Goal: Task Accomplishment & Management: Manage account settings

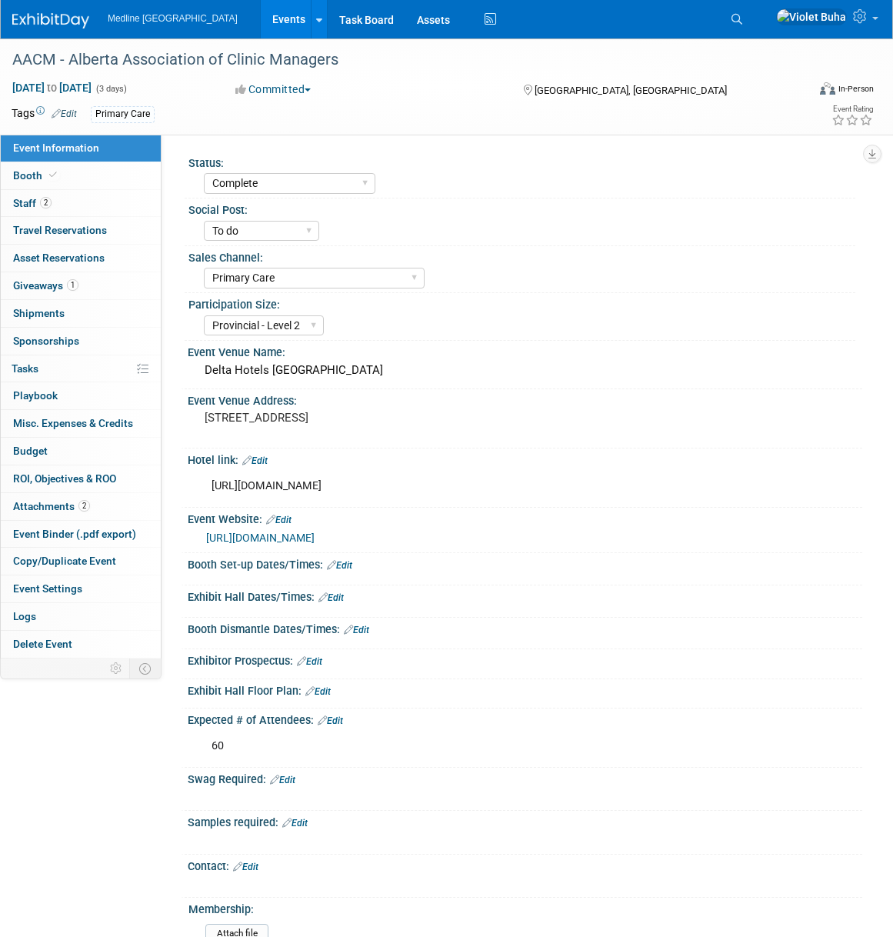
select select "Complete"
select select "To do"
select select "Primary Care"
select select "Provincial - Level 2"
click at [54, 21] on img at bounding box center [50, 20] width 77 height 15
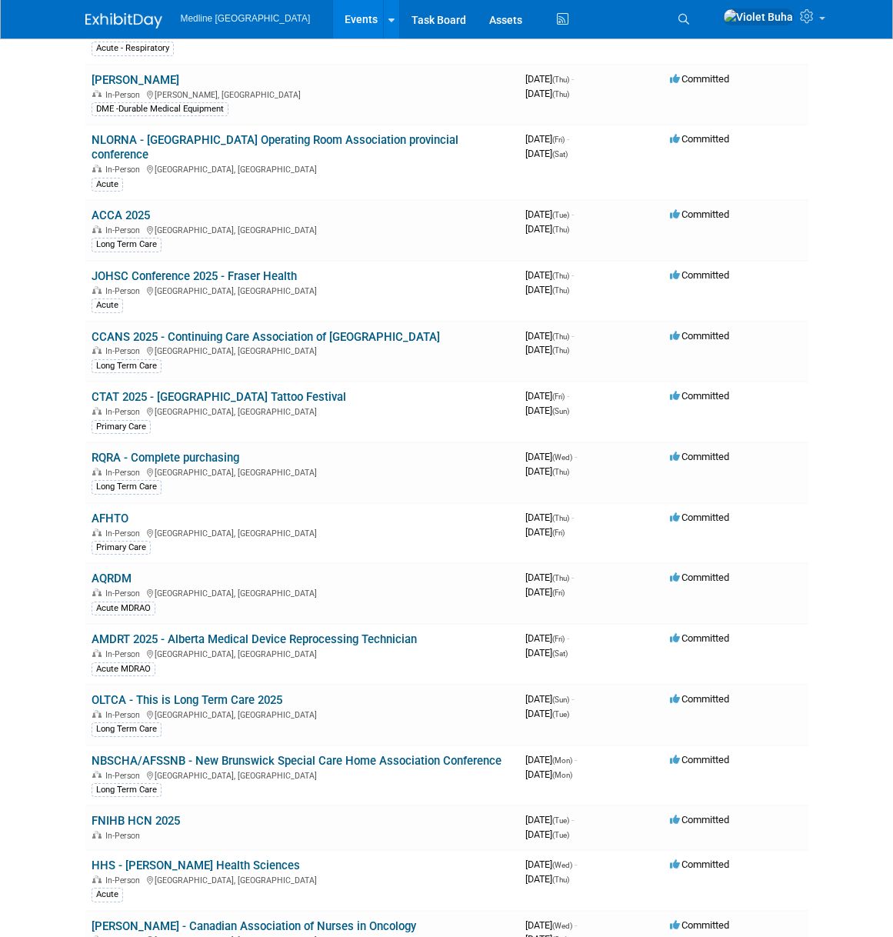
scroll to position [937, 0]
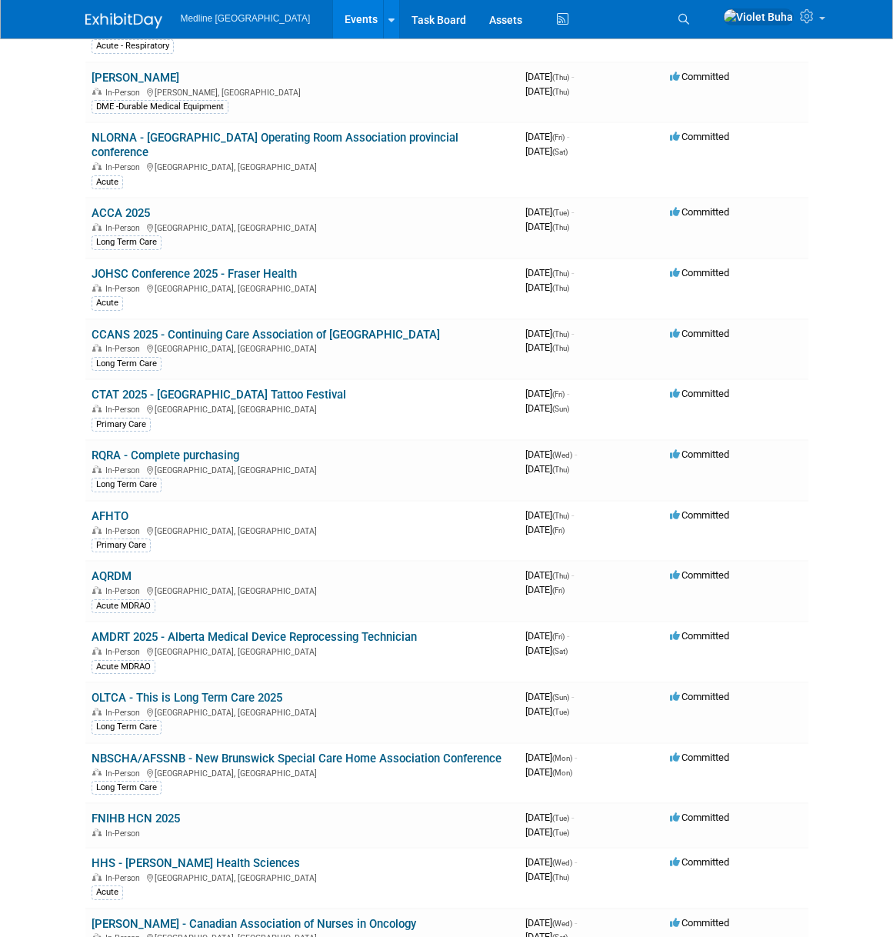
click at [115, 20] on img at bounding box center [123, 20] width 77 height 15
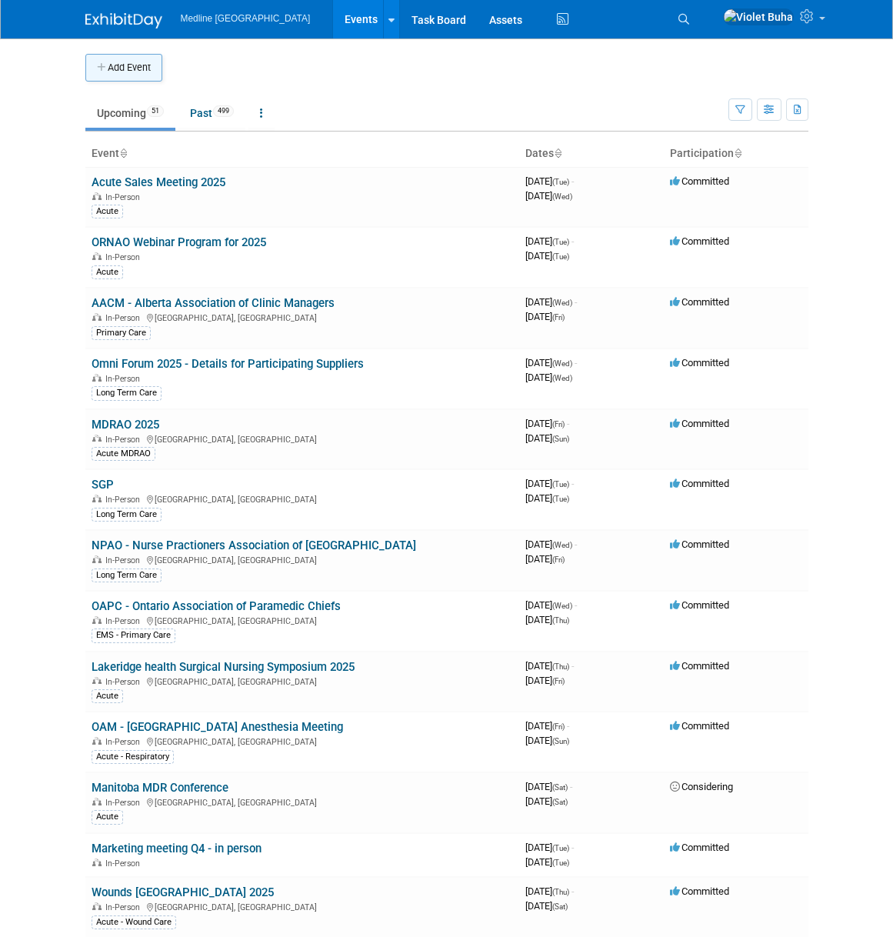
click at [147, 72] on button "Add Event" at bounding box center [123, 68] width 77 height 28
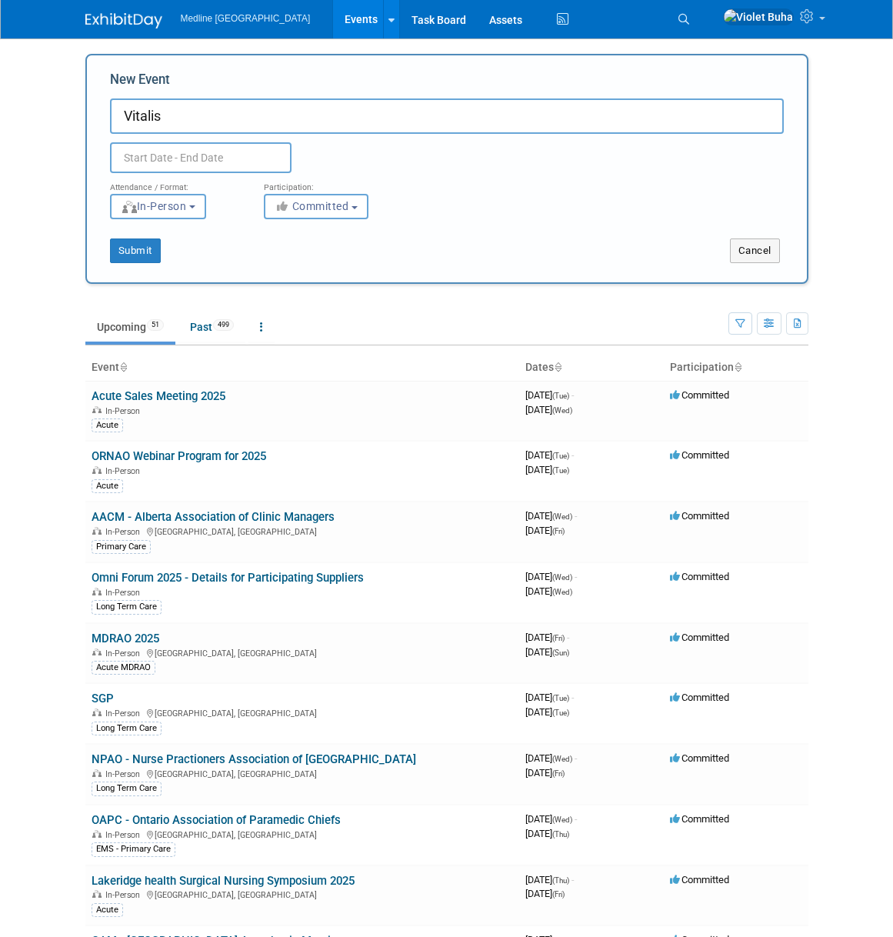
type input "Vitalis"
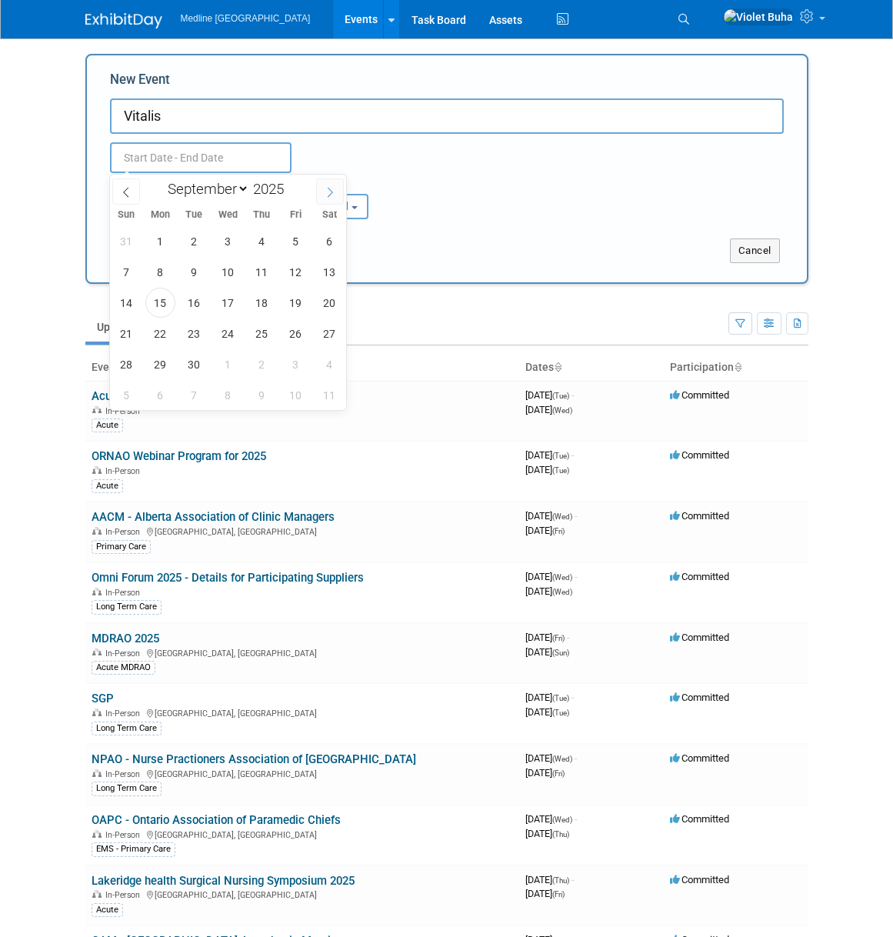
click at [331, 190] on icon at bounding box center [330, 192] width 5 height 10
select select "9"
click at [225, 333] on span "22" at bounding box center [228, 334] width 30 height 30
type input "Oct 22, 2025 to Oct 22, 2025"
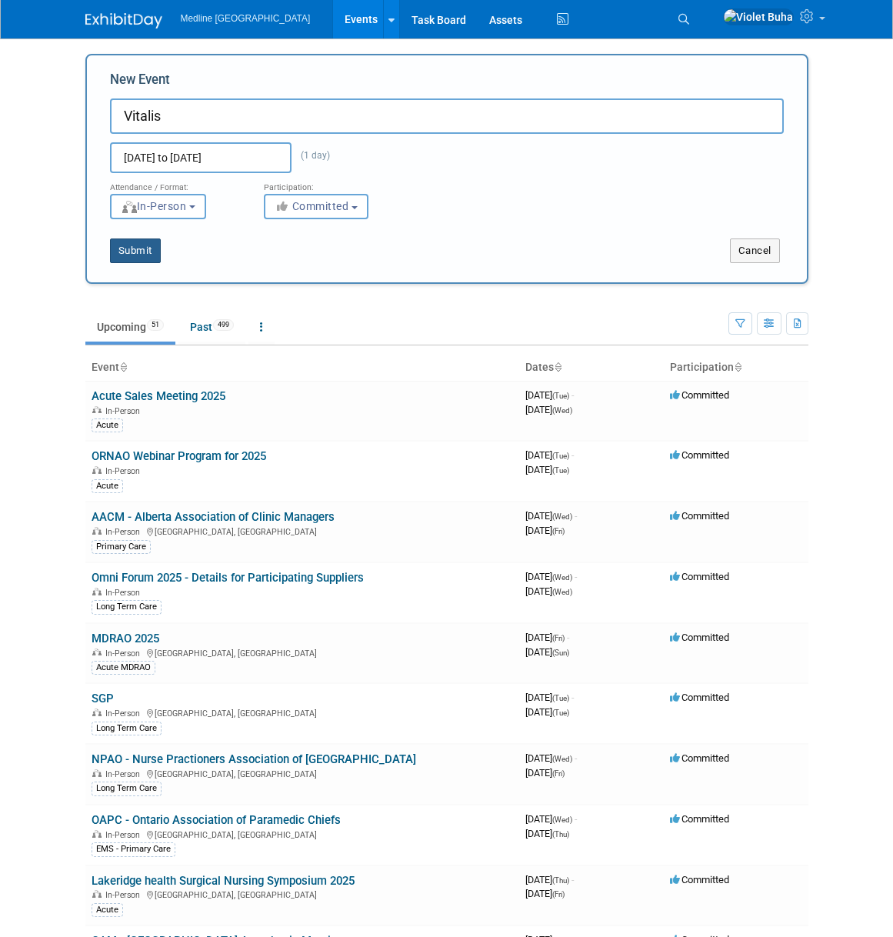
click at [135, 256] on button "Submit" at bounding box center [135, 251] width 51 height 25
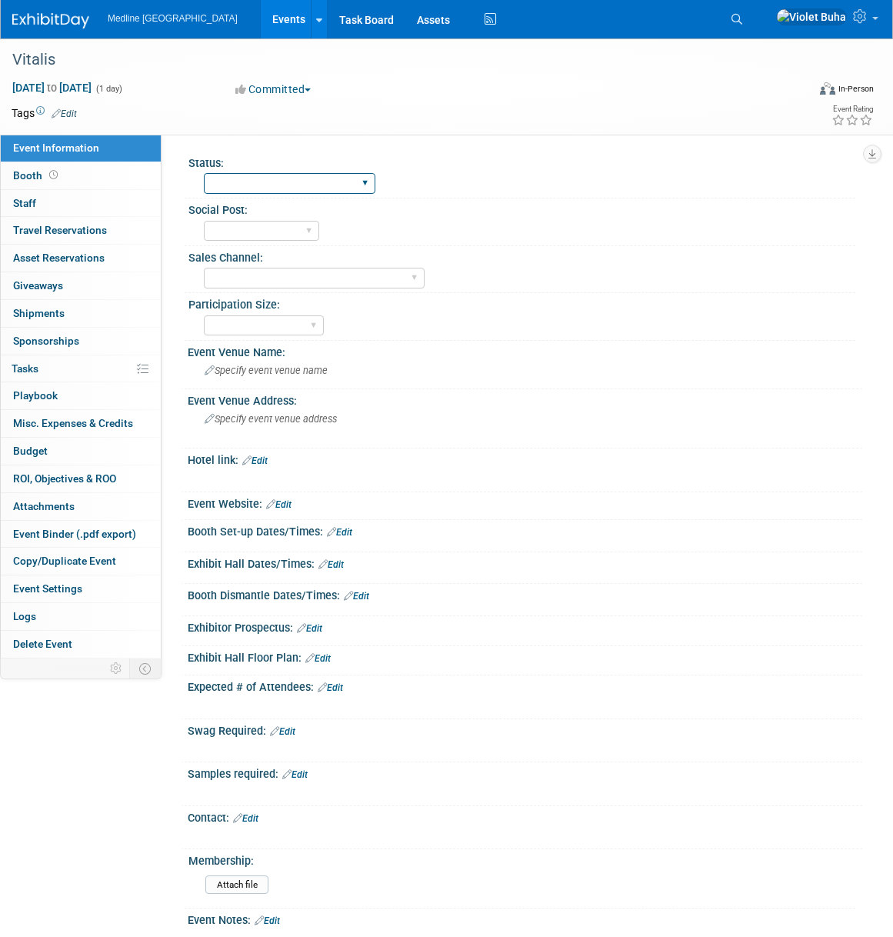
click at [261, 184] on select "Waiting for information In progress Need to order Samples/Swag Complete" at bounding box center [290, 183] width 172 height 21
select select "In progress"
click at [204, 173] on select "Waiting for information In progress Need to order Samples/Swag Complete" at bounding box center [290, 183] width 172 height 21
click at [260, 231] on select "To do Done" at bounding box center [261, 231] width 115 height 21
select select "To do"
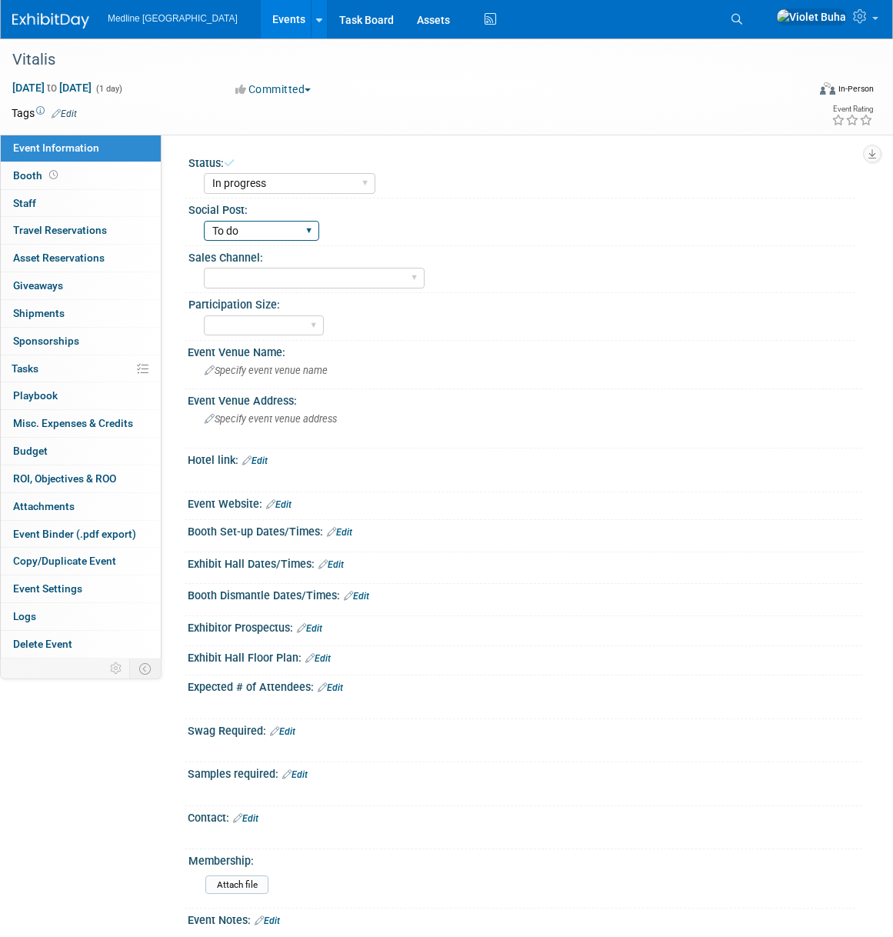
click at [204, 221] on select "To do Done" at bounding box center [261, 231] width 115 height 21
click at [251, 274] on select "Acute Consumer Dental Long Term Care Podiatry Home Health Care Primary Care Adv…" at bounding box center [314, 278] width 221 height 21
select select "Primary Care"
click at [204, 268] on select "Acute Consumer Dental Long Term Care Podiatry Home Health Care Primary Care Adv…" at bounding box center [314, 278] width 221 height 21
click at [446, 310] on div "Participation Size:" at bounding box center [522, 302] width 667 height 19
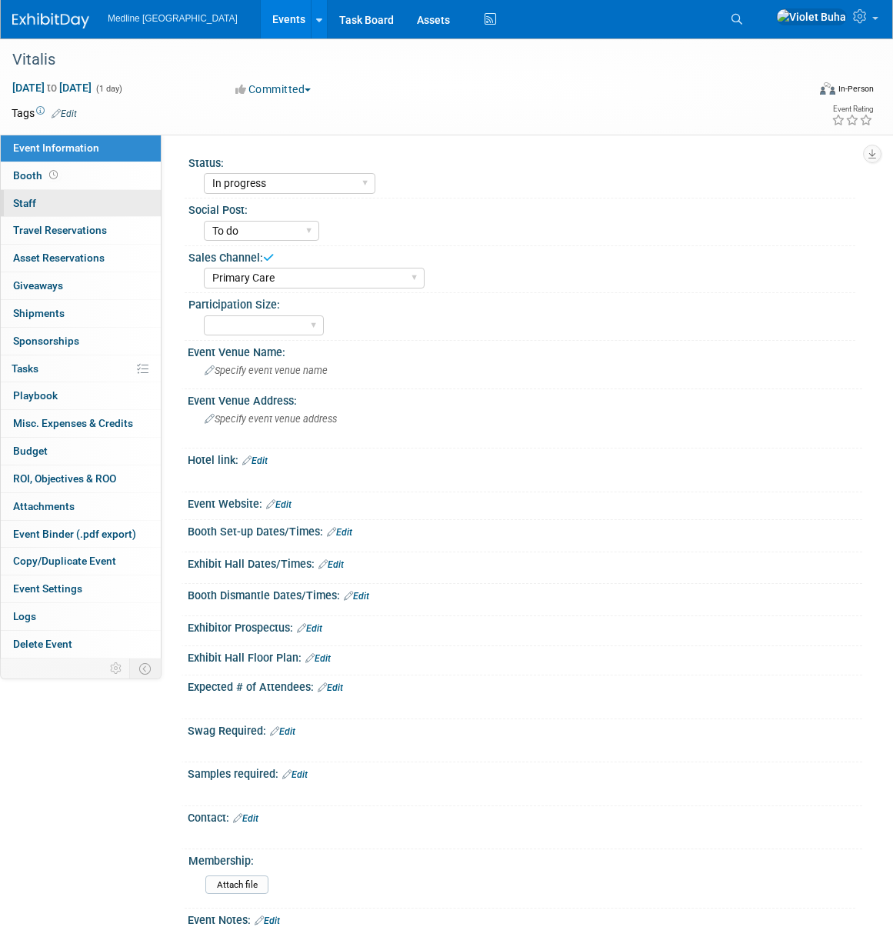
click at [73, 204] on link "0 Staff 0" at bounding box center [81, 203] width 160 height 27
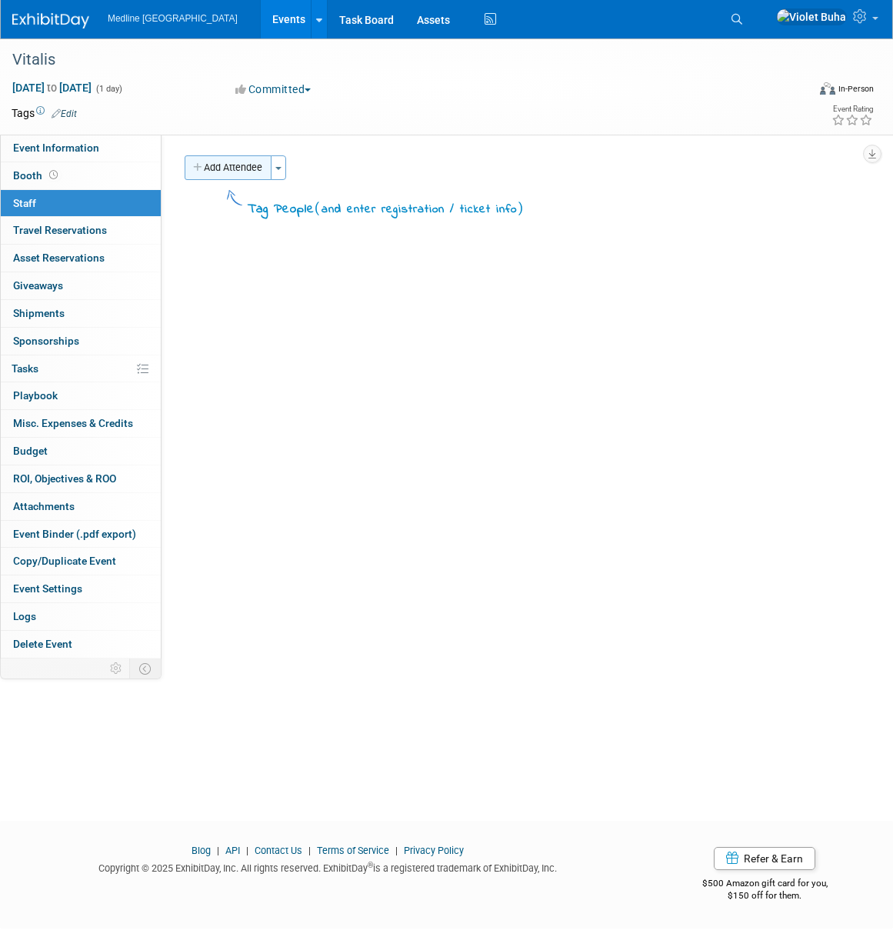
click at [249, 169] on button "Add Attendee" at bounding box center [228, 167] width 87 height 25
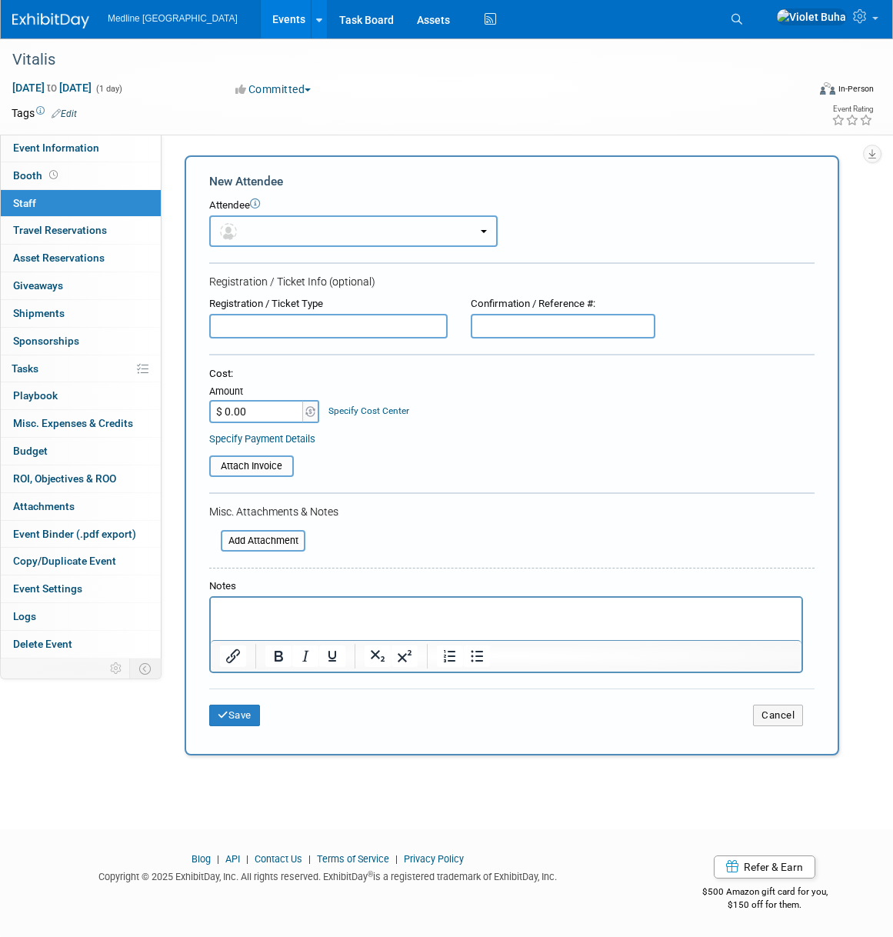
click at [243, 229] on button "button" at bounding box center [353, 231] width 289 height 32
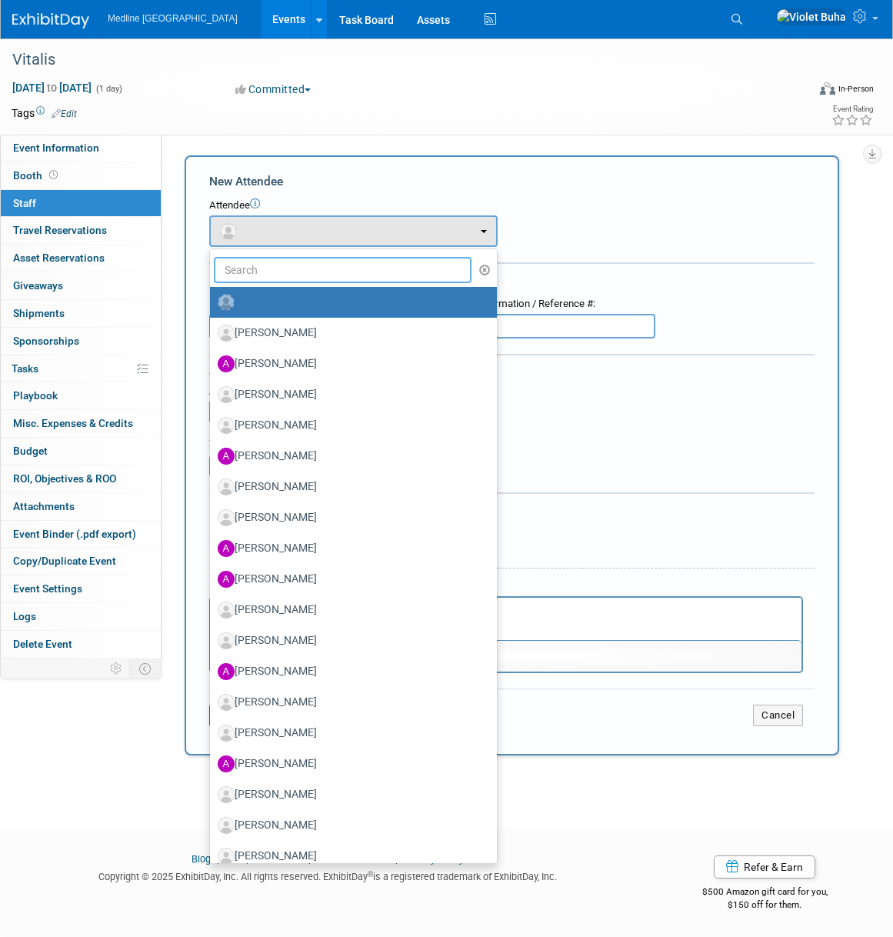
click at [252, 269] on input "text" at bounding box center [343, 270] width 258 height 26
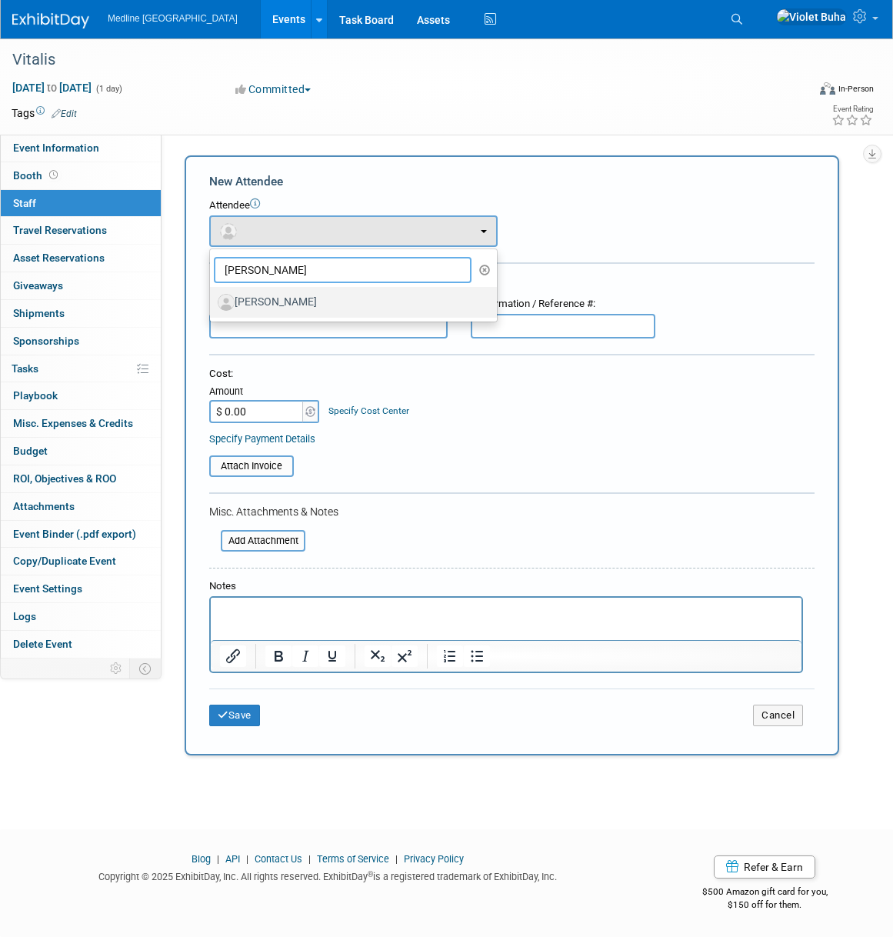
type input "annie"
click at [257, 299] on label "[PERSON_NAME]" at bounding box center [350, 302] width 264 height 25
click at [212, 299] on input "[PERSON_NAME]" at bounding box center [207, 301] width 10 height 10
select select "4a319bc6-0bc5-4054-9206-9ed596647eaf"
select select "4"
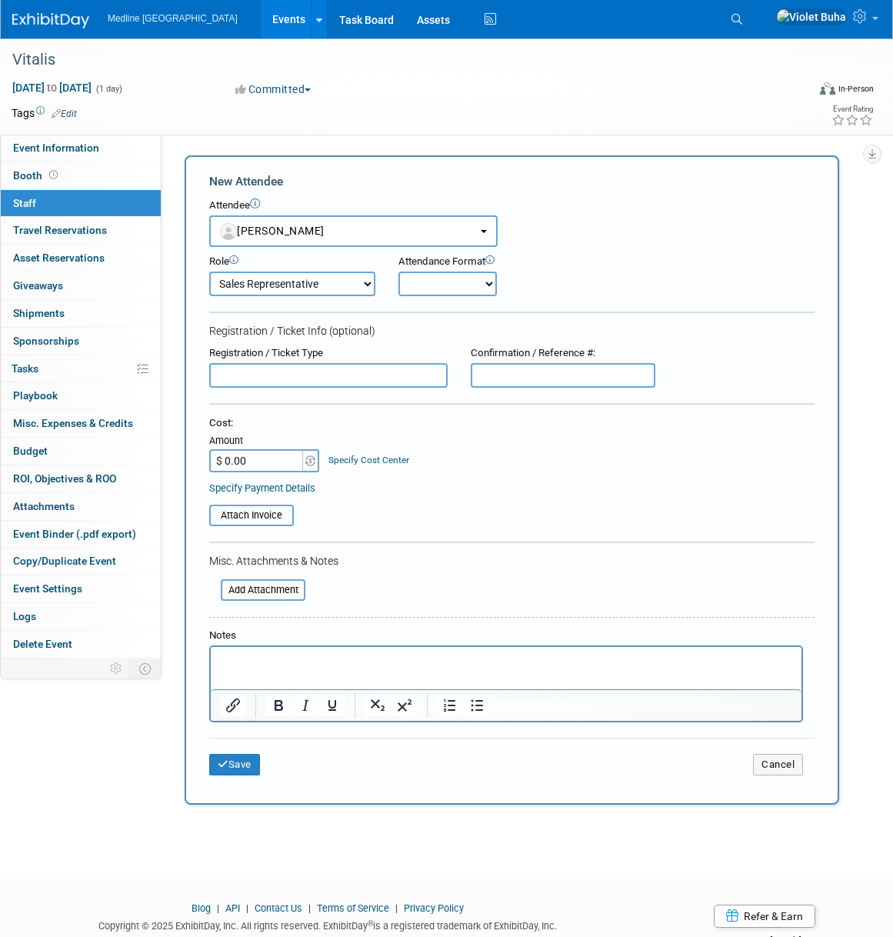
click at [446, 284] on select "Onsite Remote" at bounding box center [448, 284] width 99 height 25
select select "1"
click at [399, 272] on select "Onsite Remote" at bounding box center [448, 284] width 99 height 25
click at [253, 764] on button "Save" at bounding box center [234, 765] width 51 height 22
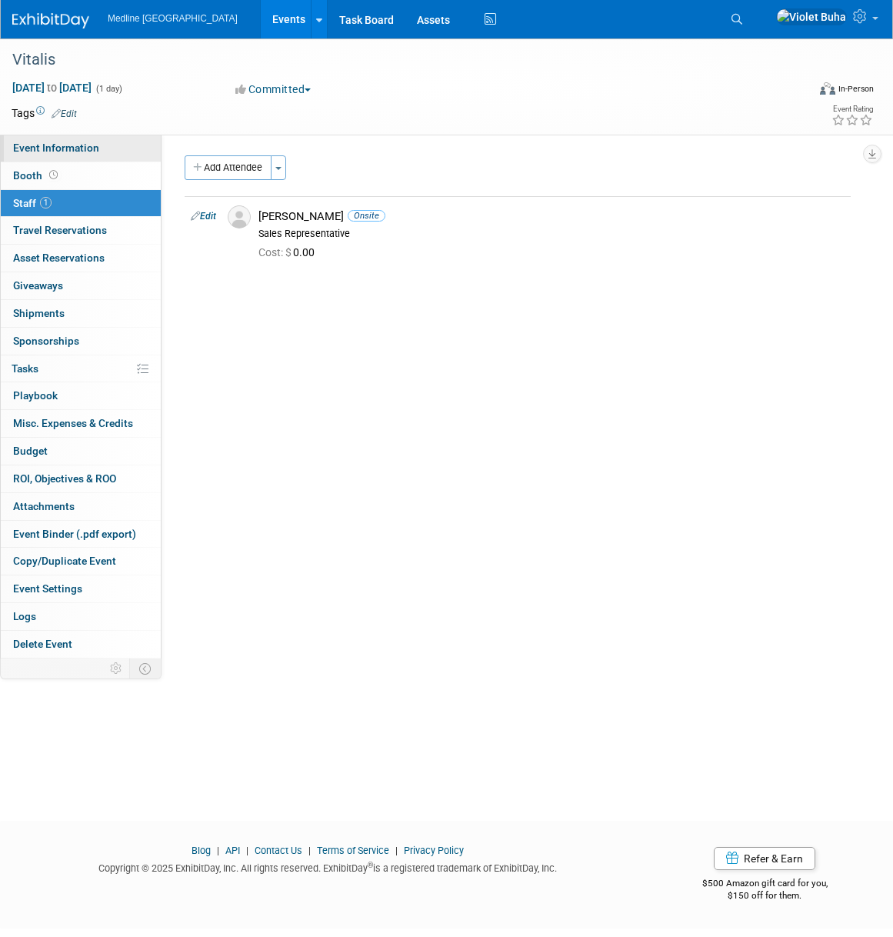
click at [91, 150] on span "Event Information" at bounding box center [56, 148] width 86 height 12
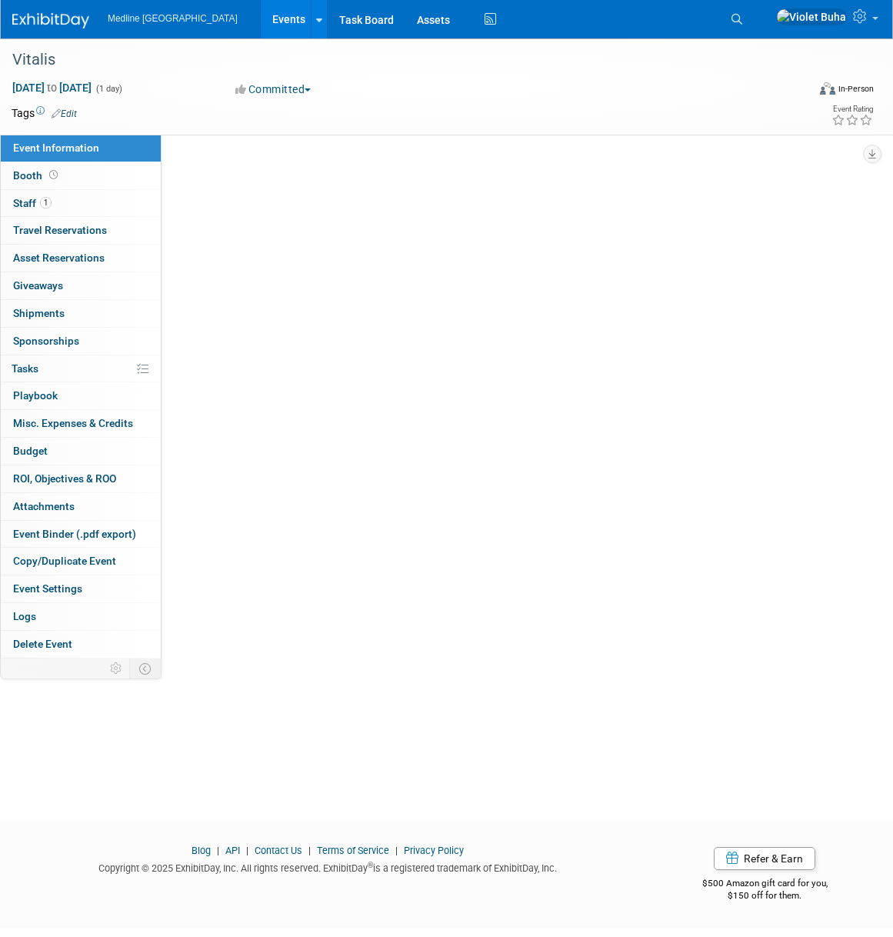
select select "In progress"
select select "To do"
select select "Primary Care"
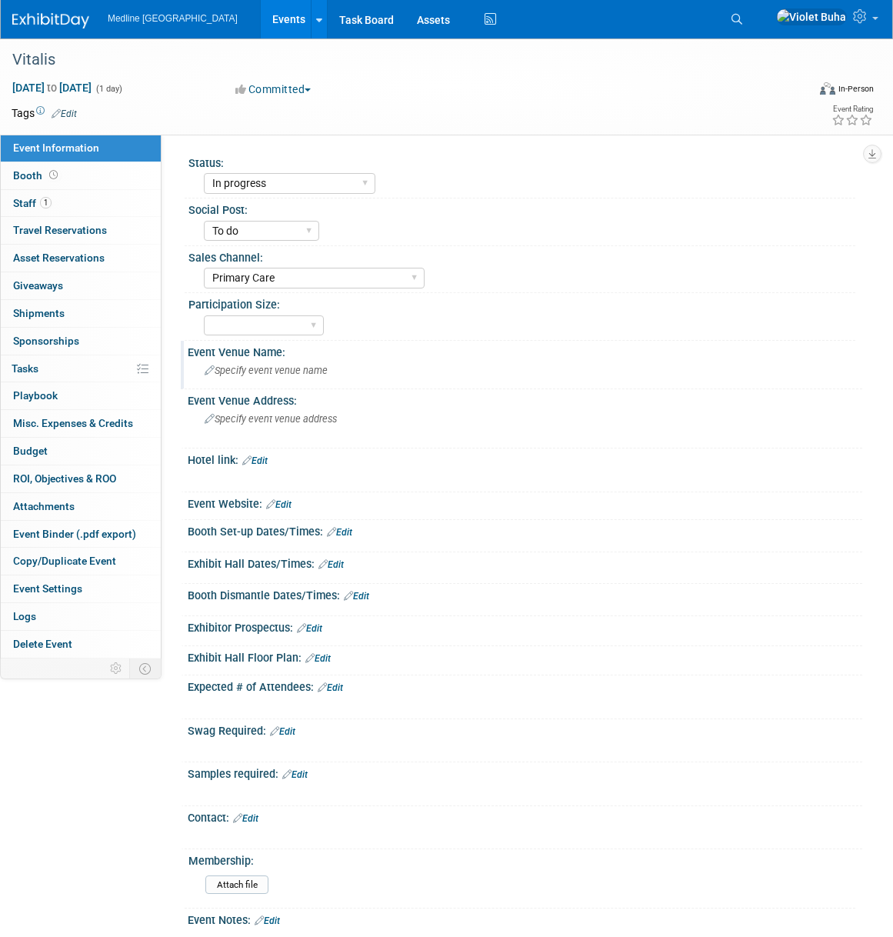
click at [250, 371] on span "Specify event venue name" at bounding box center [266, 371] width 123 height 12
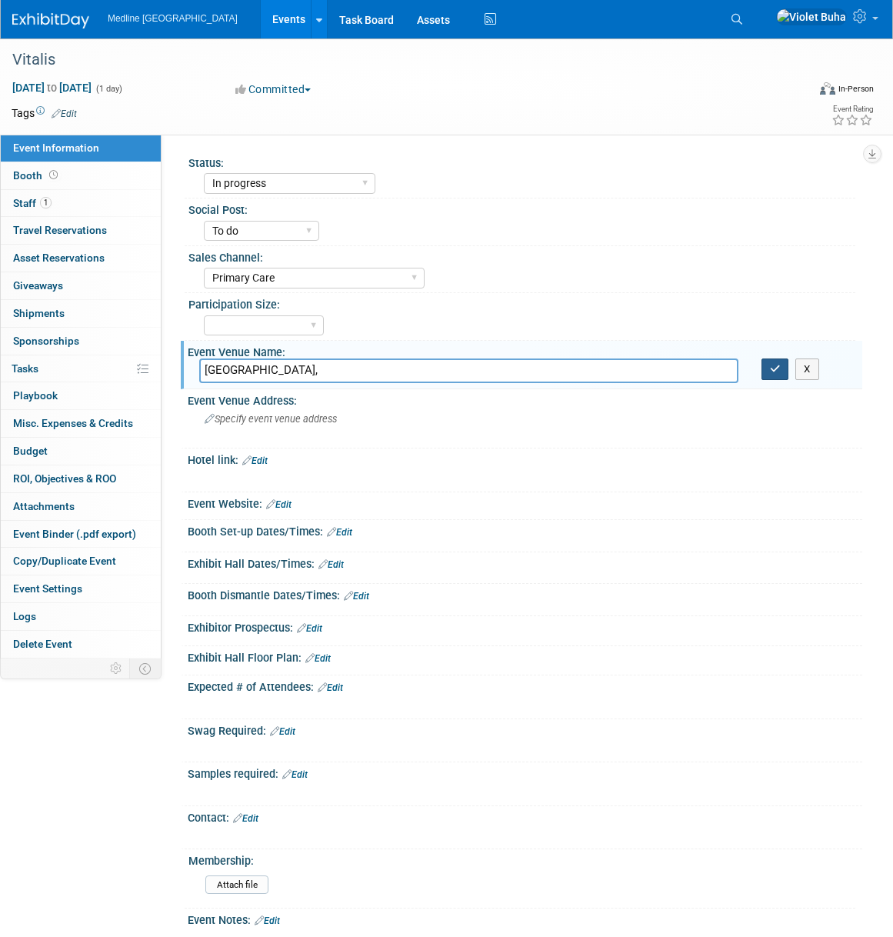
type input "Carriage House Hotel & Conference Centre,"
click at [779, 371] on icon "button" at bounding box center [775, 369] width 11 height 10
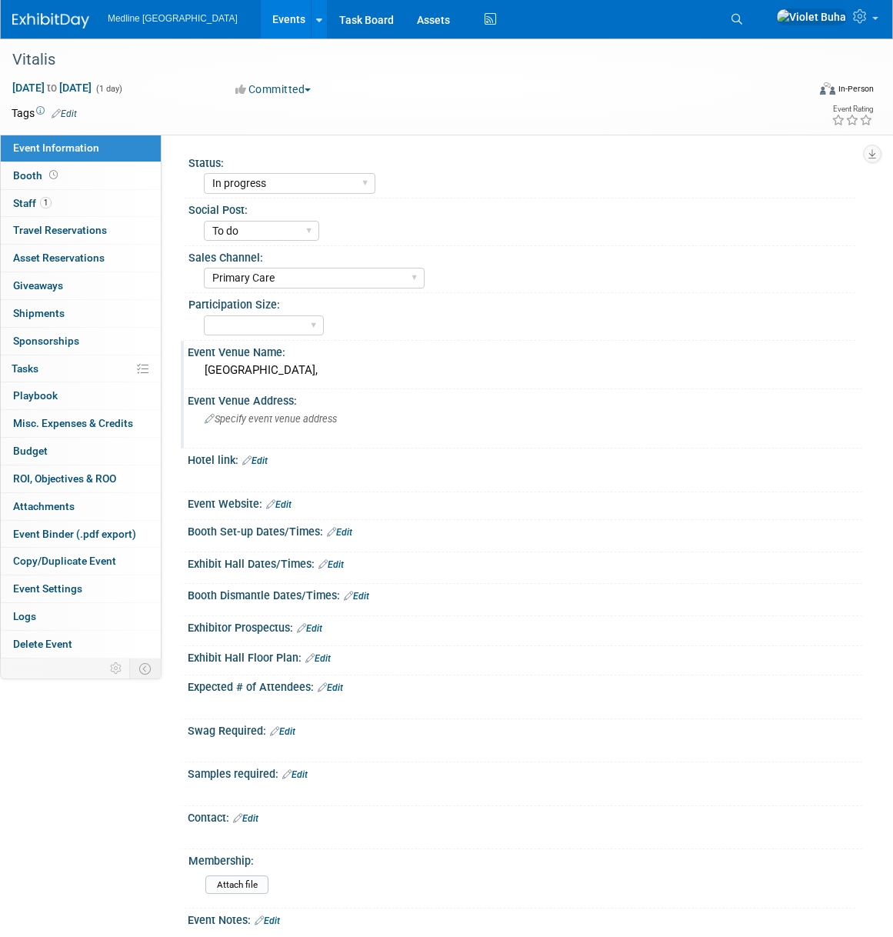
click at [283, 422] on span "Specify event venue address" at bounding box center [271, 419] width 132 height 12
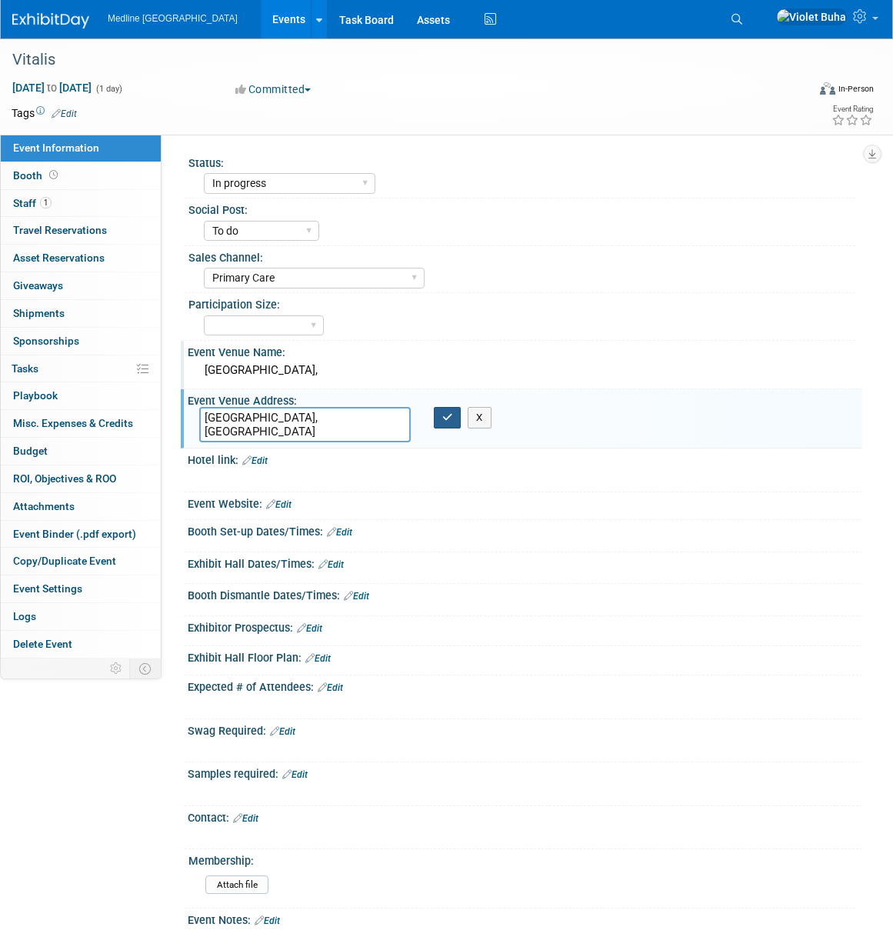
type textarea "Calgary, Alberta"
click at [456, 416] on button "button" at bounding box center [448, 418] width 28 height 22
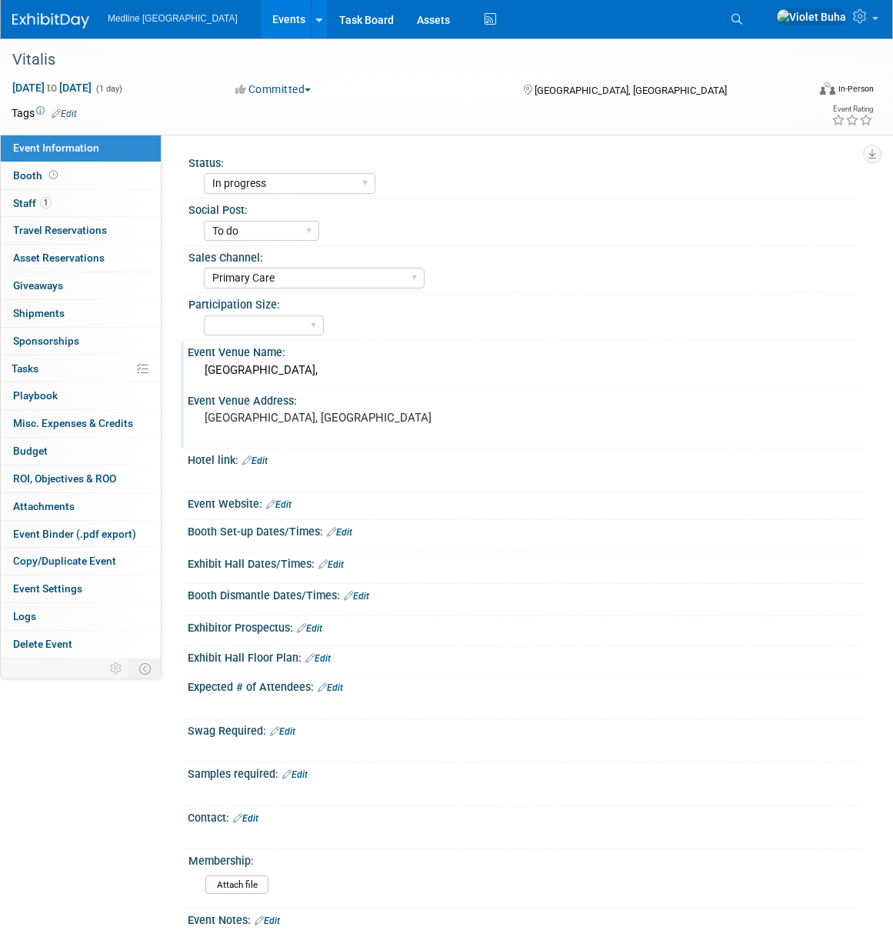
click at [338, 688] on link "Edit" at bounding box center [330, 688] width 25 height 11
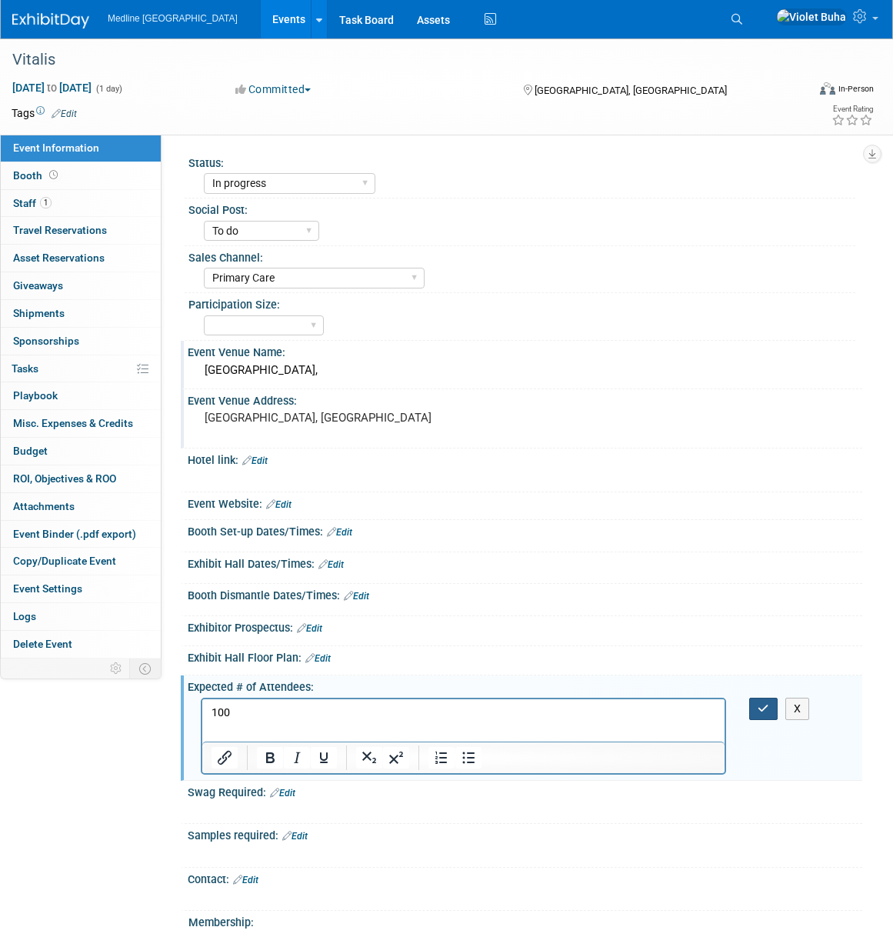
click at [764, 713] on icon "button" at bounding box center [764, 708] width 12 height 11
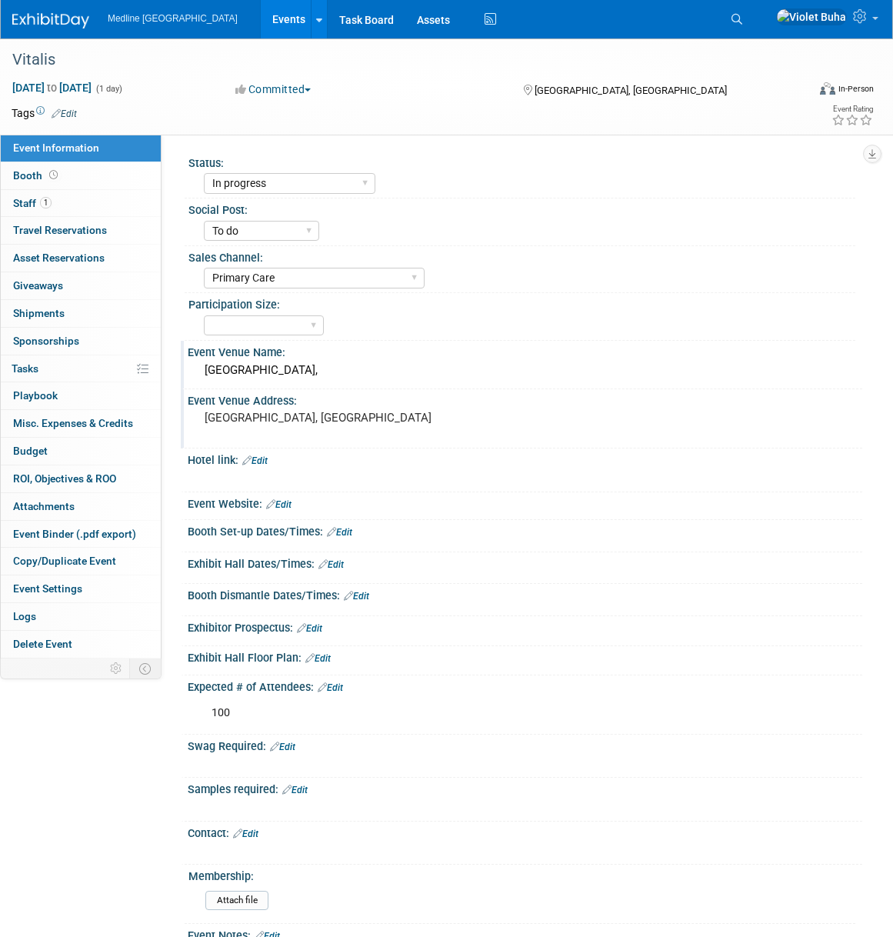
click at [336, 565] on link "Edit" at bounding box center [331, 564] width 25 height 11
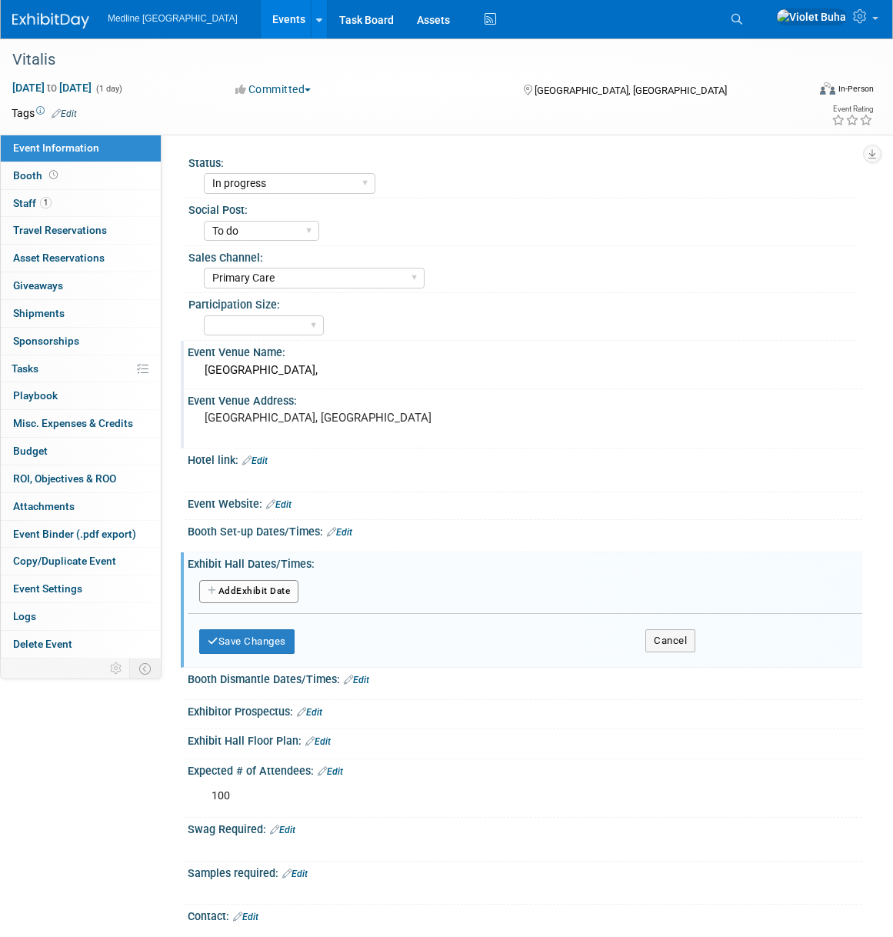
click at [255, 596] on button "Add Another Exhibit Date" at bounding box center [248, 591] width 99 height 23
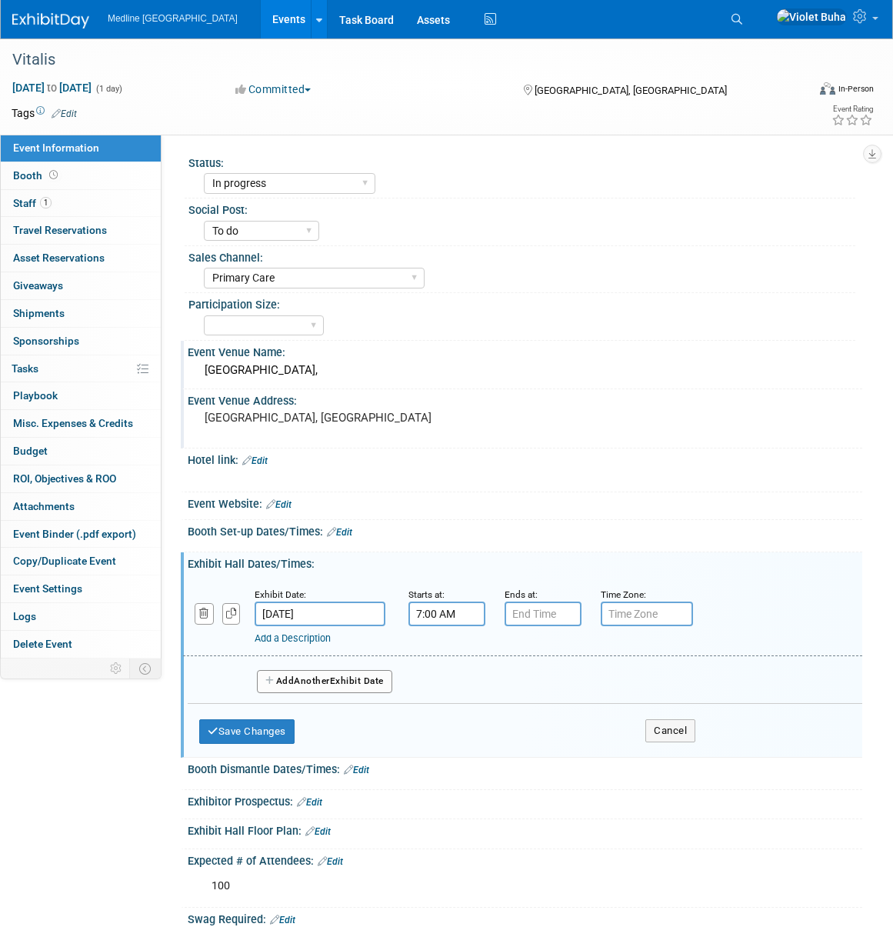
click at [437, 619] on input "7:00 AM" at bounding box center [447, 614] width 77 height 25
click at [447, 684] on span "07" at bounding box center [444, 685] width 29 height 28
click at [538, 703] on td "06" at bounding box center [535, 694] width 49 height 42
click at [587, 690] on button "AM" at bounding box center [580, 685] width 28 height 26
type input "6:00 PM"
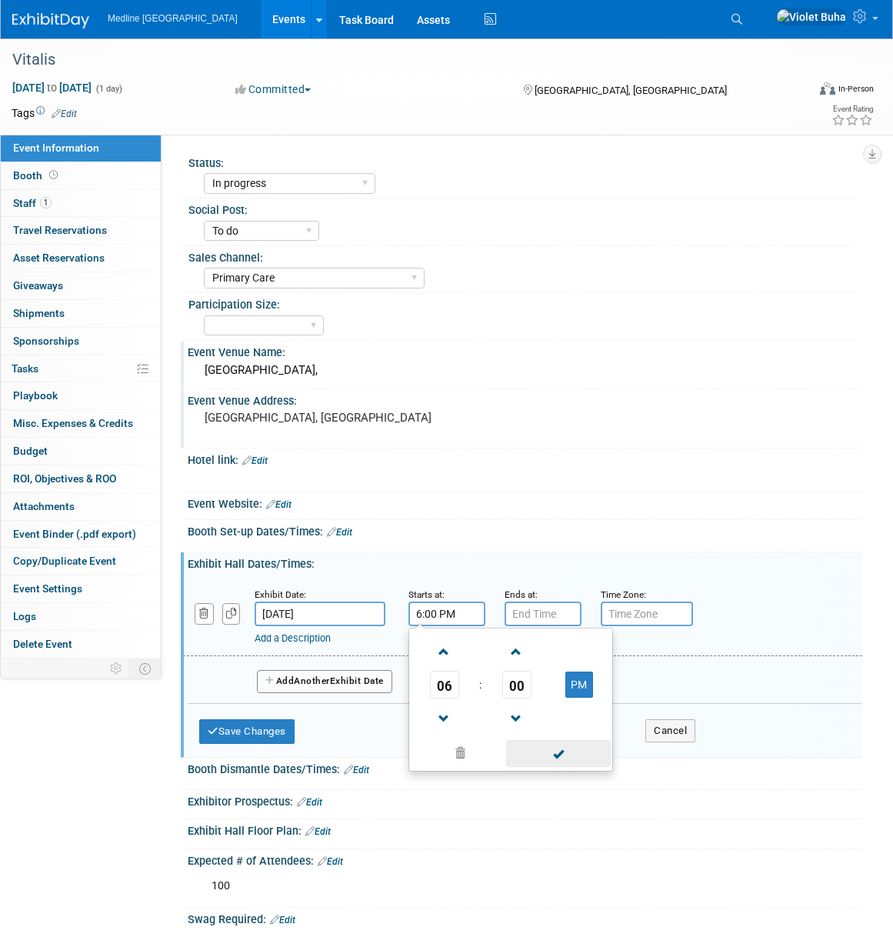
click at [569, 754] on span at bounding box center [558, 753] width 104 height 27
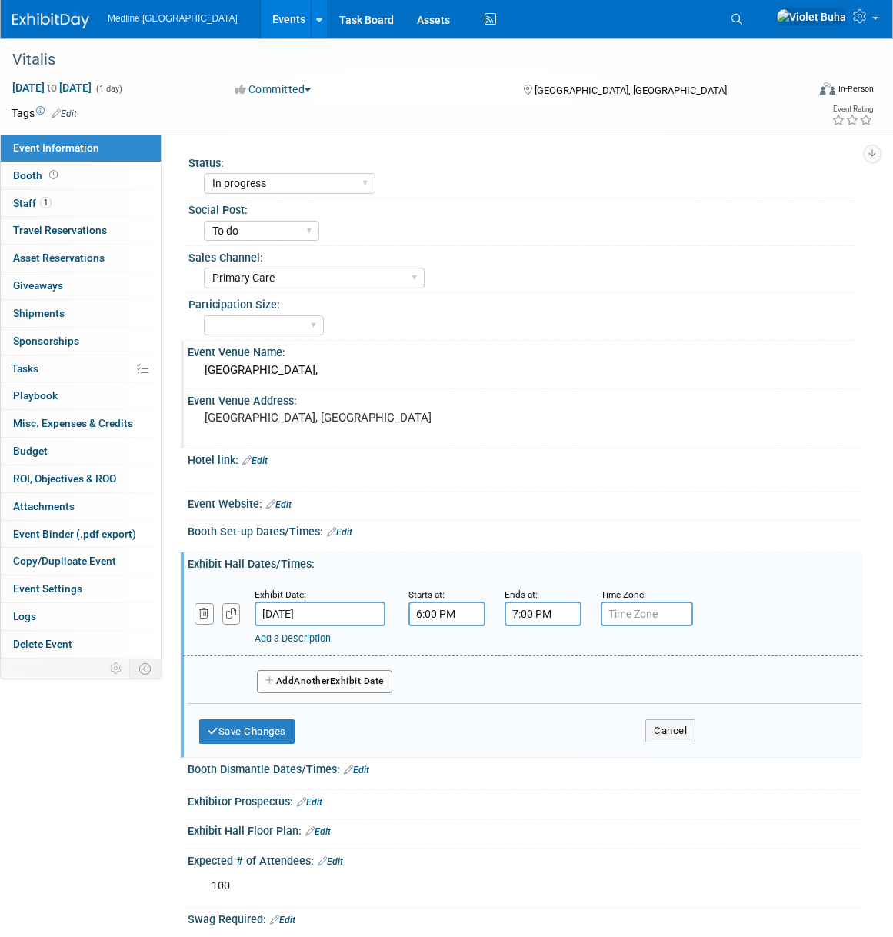
click at [534, 610] on input "7:00 PM" at bounding box center [543, 614] width 77 height 25
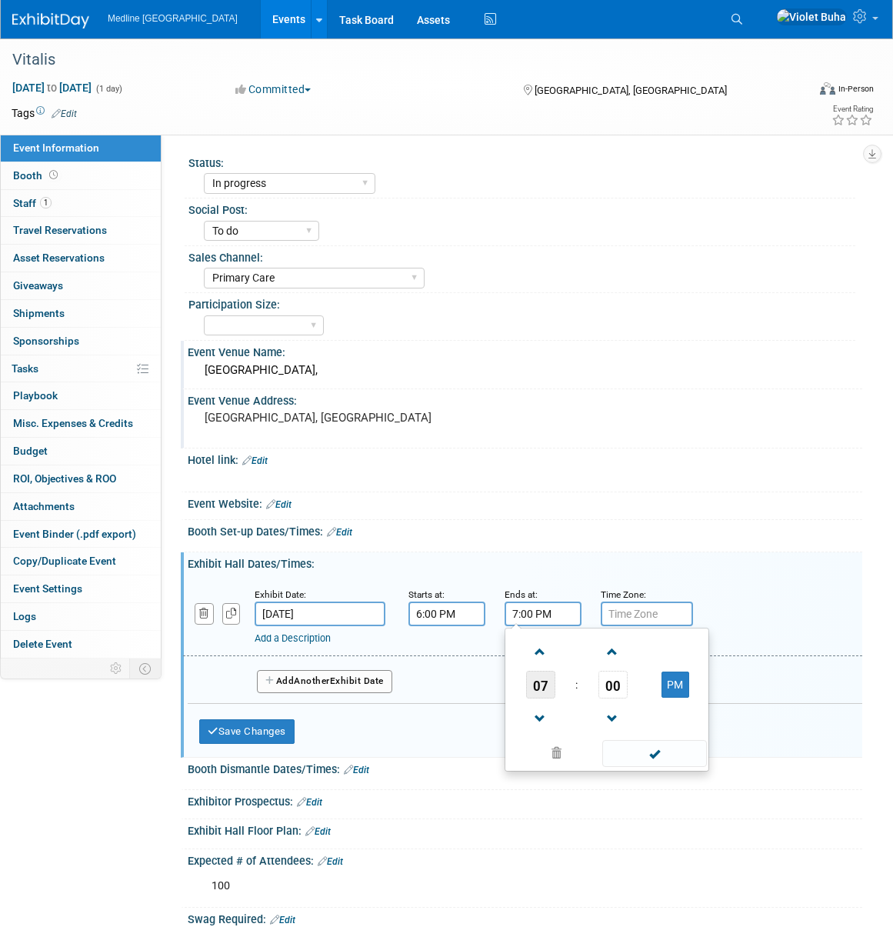
click at [537, 683] on span "07" at bounding box center [540, 685] width 29 height 28
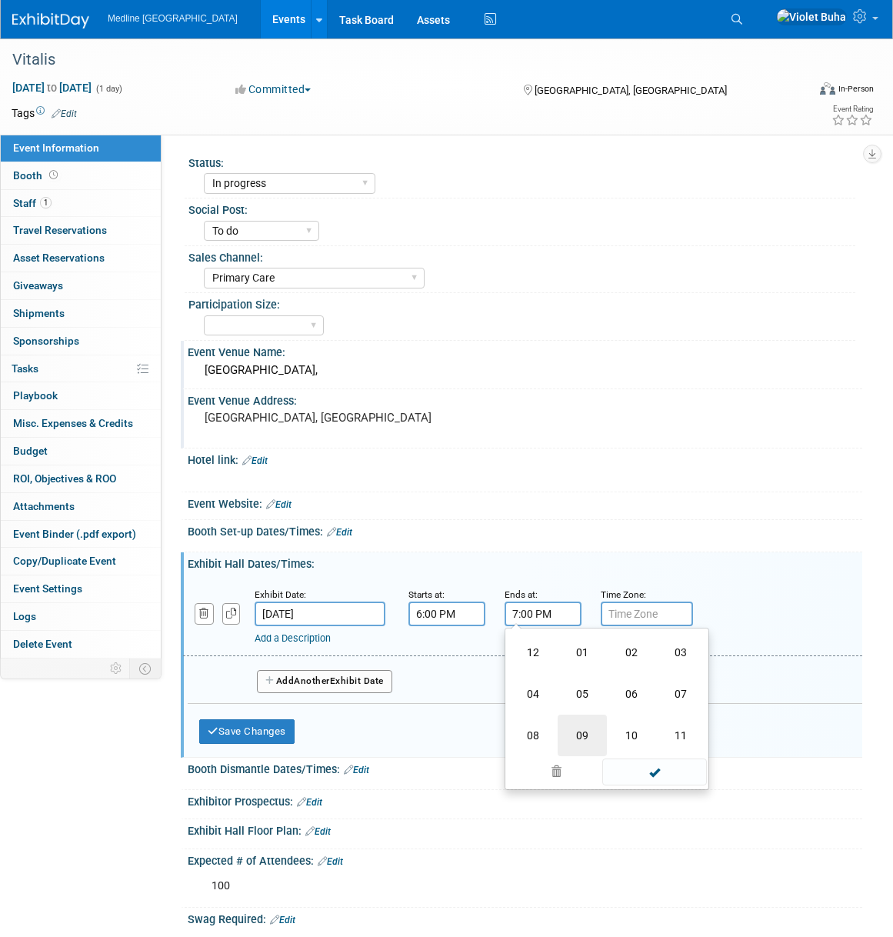
click at [593, 736] on td "09" at bounding box center [582, 736] width 49 height 42
type input "9:00 PM"
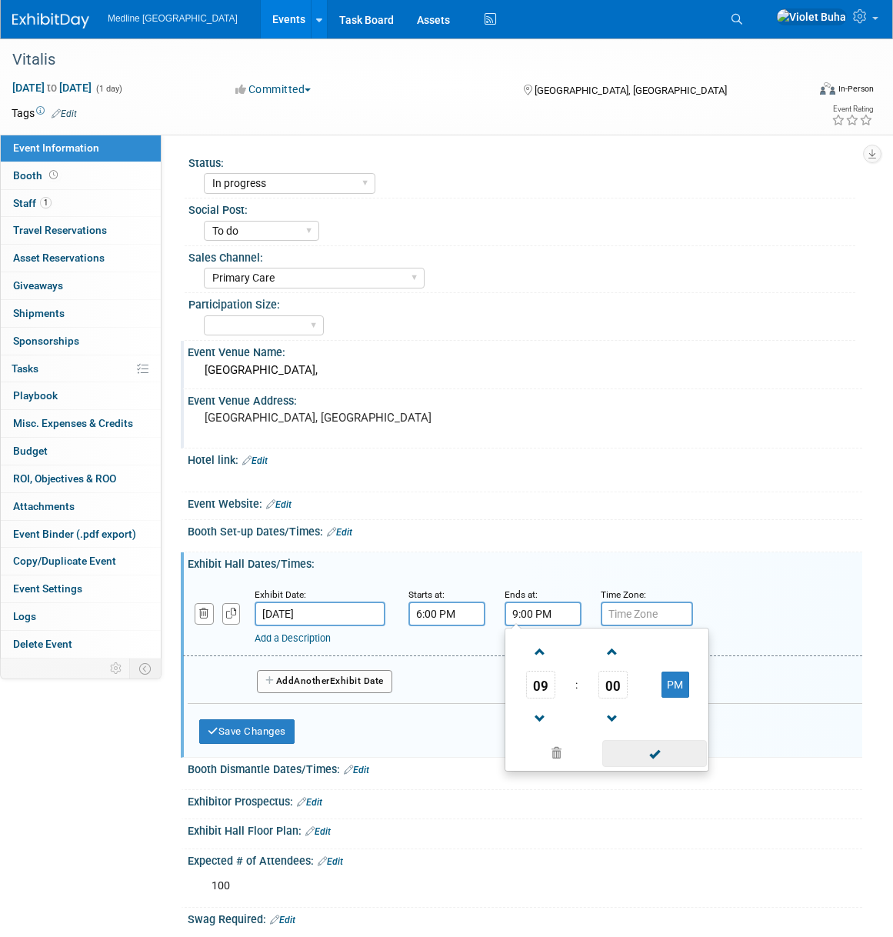
click at [666, 754] on span at bounding box center [655, 753] width 104 height 27
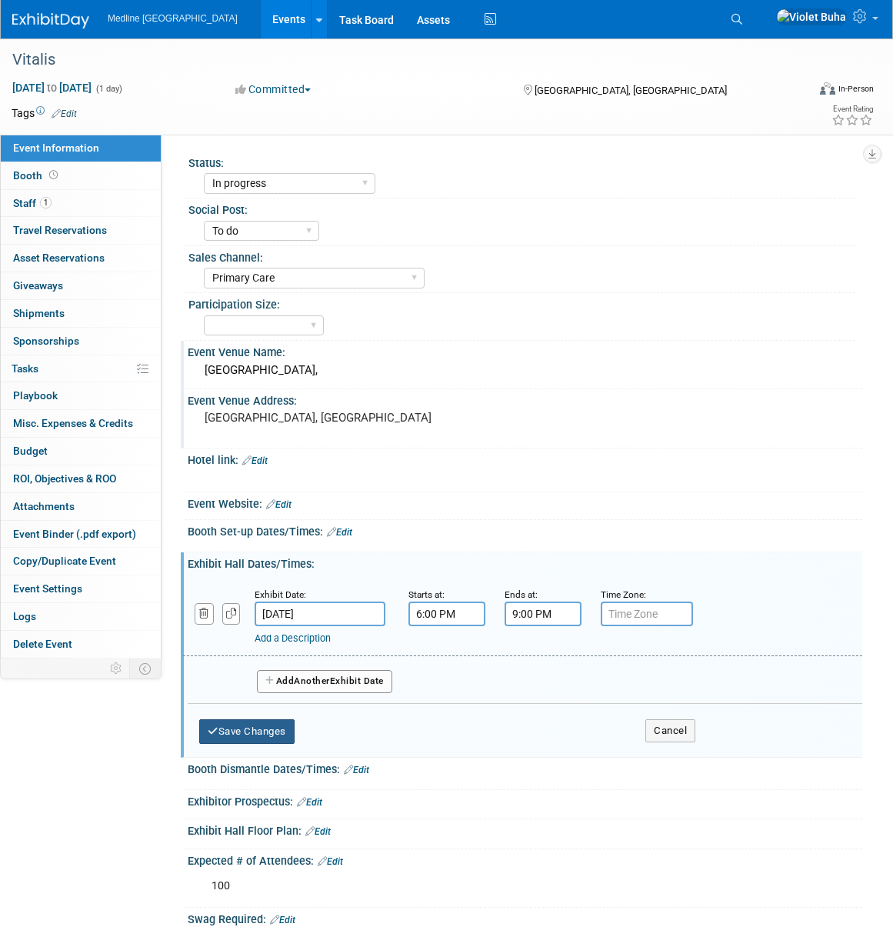
click at [274, 738] on button "Save Changes" at bounding box center [246, 732] width 95 height 25
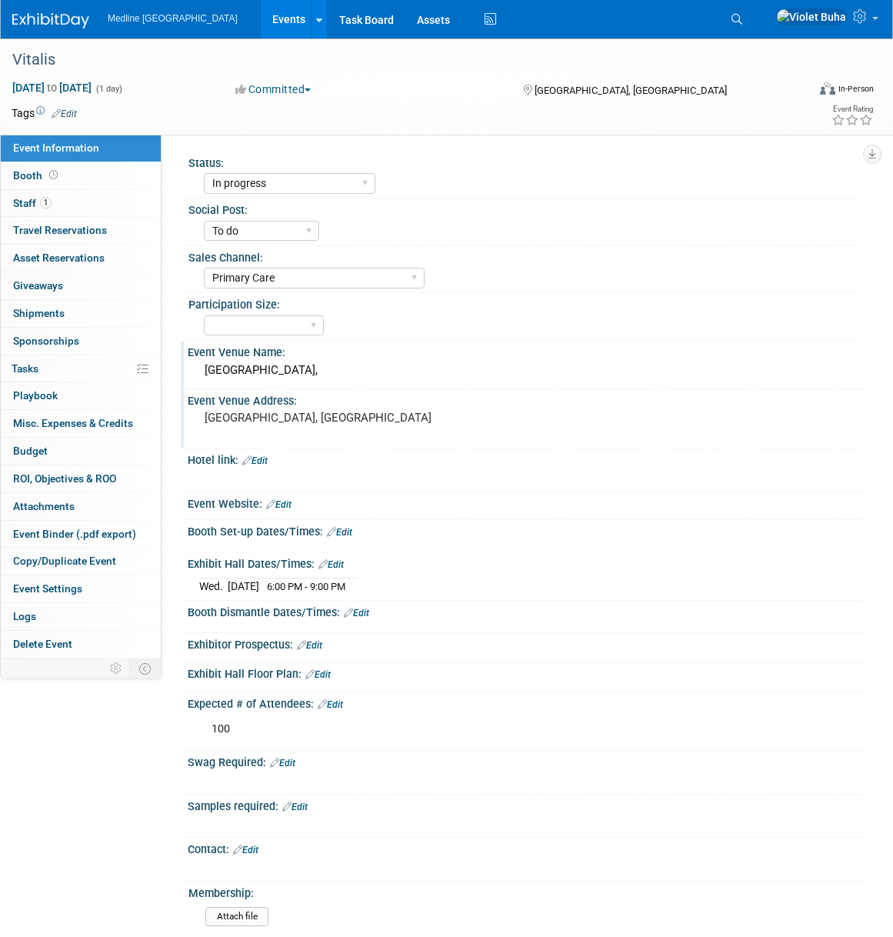
click at [446, 379] on div "Carriage House Hotel & Conference Centre," at bounding box center [525, 371] width 652 height 24
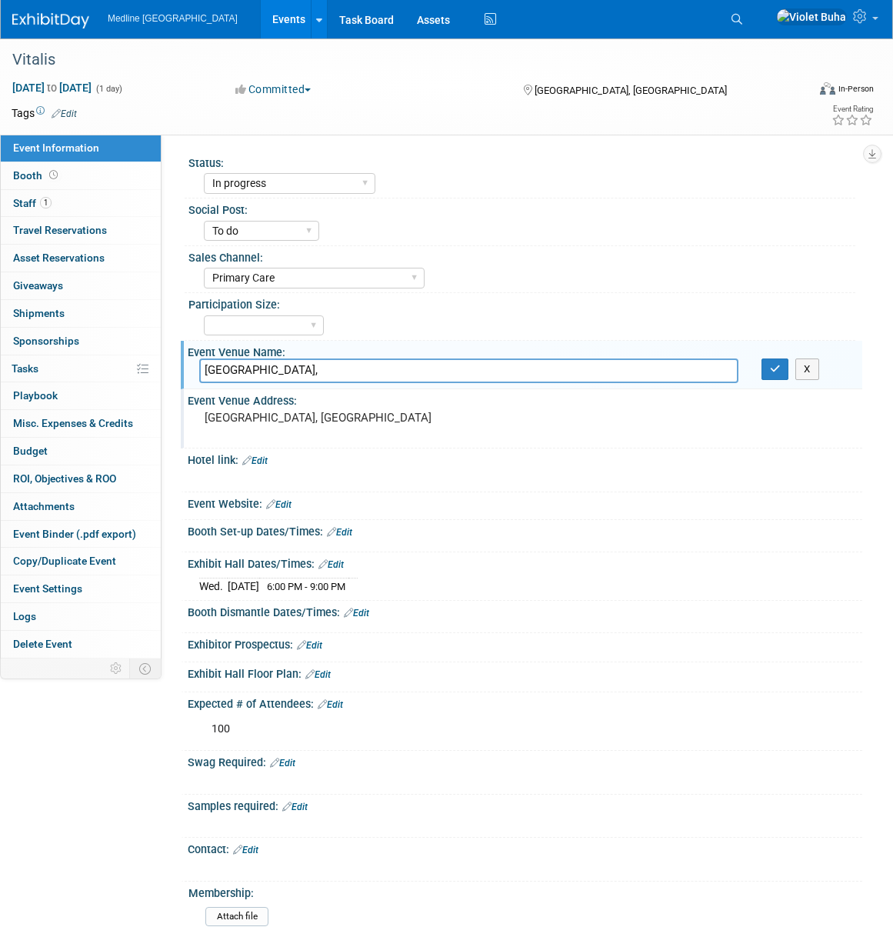
click at [326, 371] on input "Carriage House Hotel & Conference Centre," at bounding box center [468, 371] width 539 height 24
click at [454, 372] on input "Carriage House Hotel & Conference Centre," at bounding box center [468, 371] width 539 height 24
drag, startPoint x: 426, startPoint y: 369, endPoint x: 192, endPoint y: 369, distance: 233.9
click at [192, 369] on div "Carriage House Hotel & Conference Centre," at bounding box center [469, 371] width 563 height 24
click at [777, 372] on icon "button" at bounding box center [775, 369] width 11 height 10
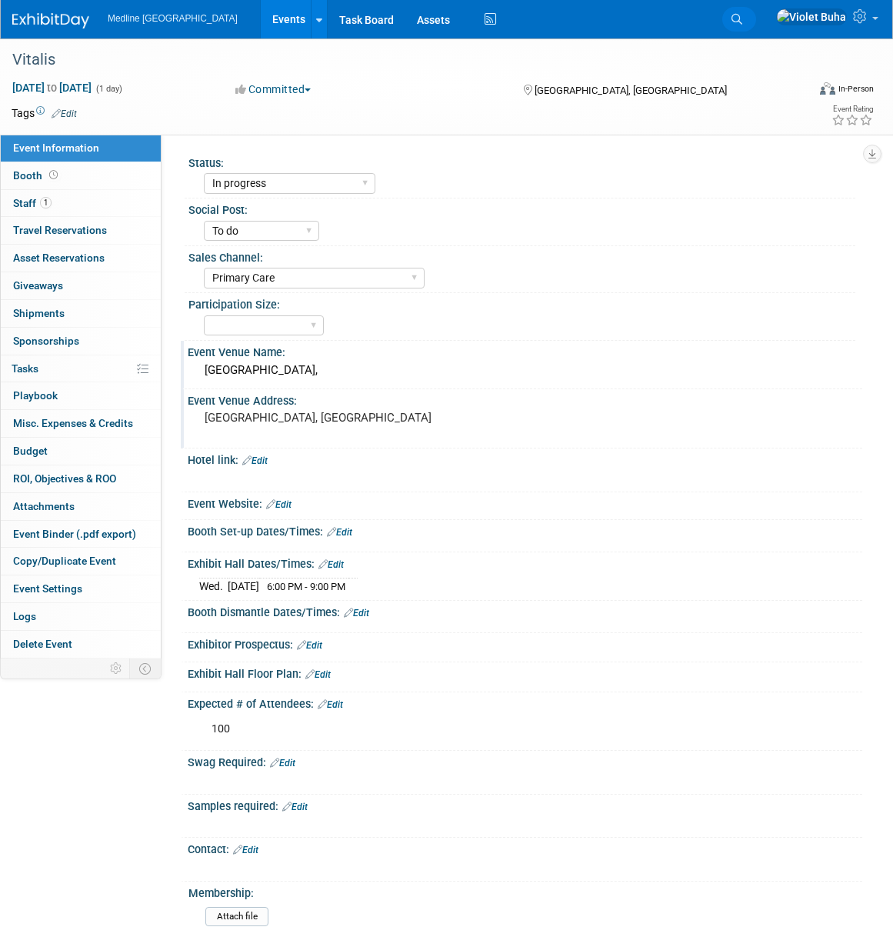
click at [743, 16] on icon at bounding box center [737, 19] width 11 height 11
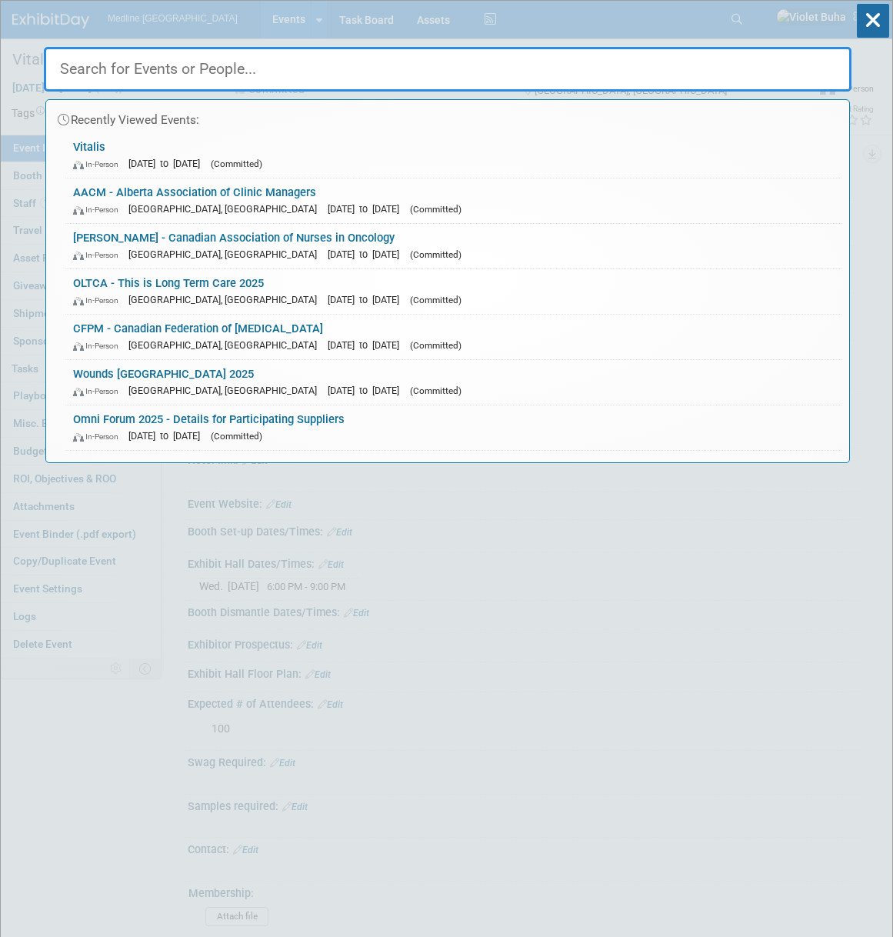
click at [419, 58] on input "text" at bounding box center [448, 69] width 808 height 45
click at [237, 382] on div "In-Person Toronto, Canada Oct 2, 2025 to Oct 4, 2025 (Committed)" at bounding box center [453, 390] width 761 height 16
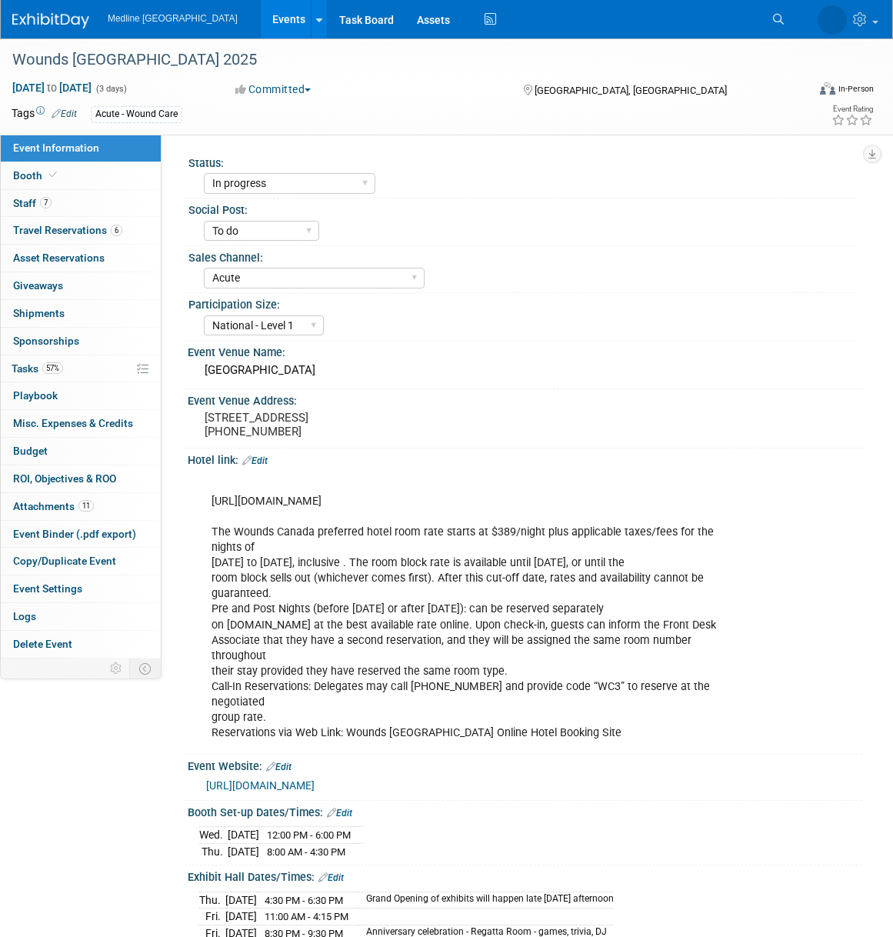
select select "In progress"
select select "To do"
select select "Acute"
select select "National - Level 1"
click at [85, 204] on link "7 Staff 7" at bounding box center [81, 203] width 160 height 27
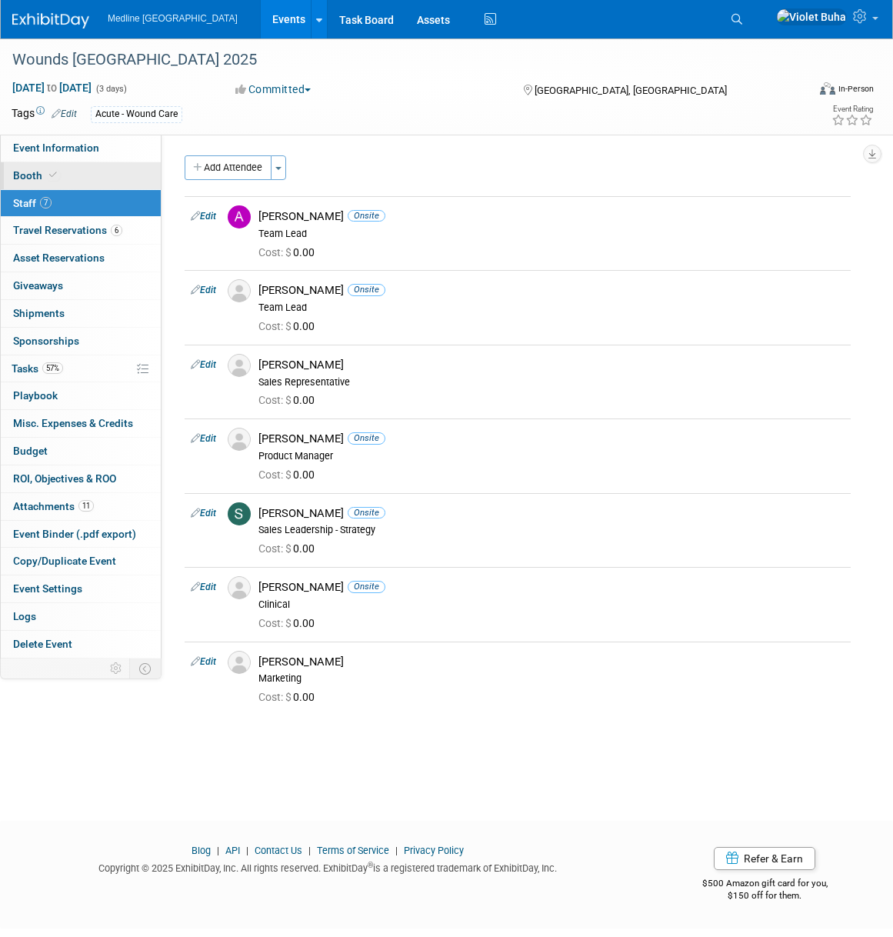
click at [69, 176] on link "Booth" at bounding box center [81, 175] width 160 height 27
select select "3"
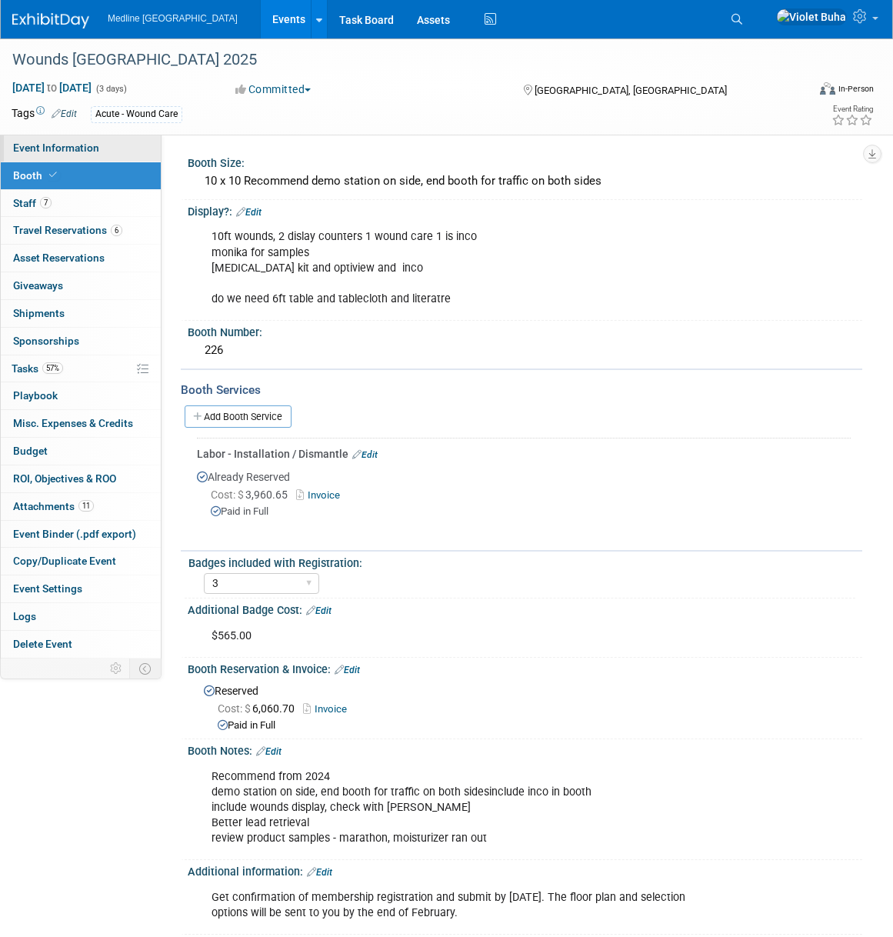
click at [84, 146] on span "Event Information" at bounding box center [56, 148] width 86 height 12
select select "In progress"
select select "To do"
select select "Acute"
select select "National - Level 1"
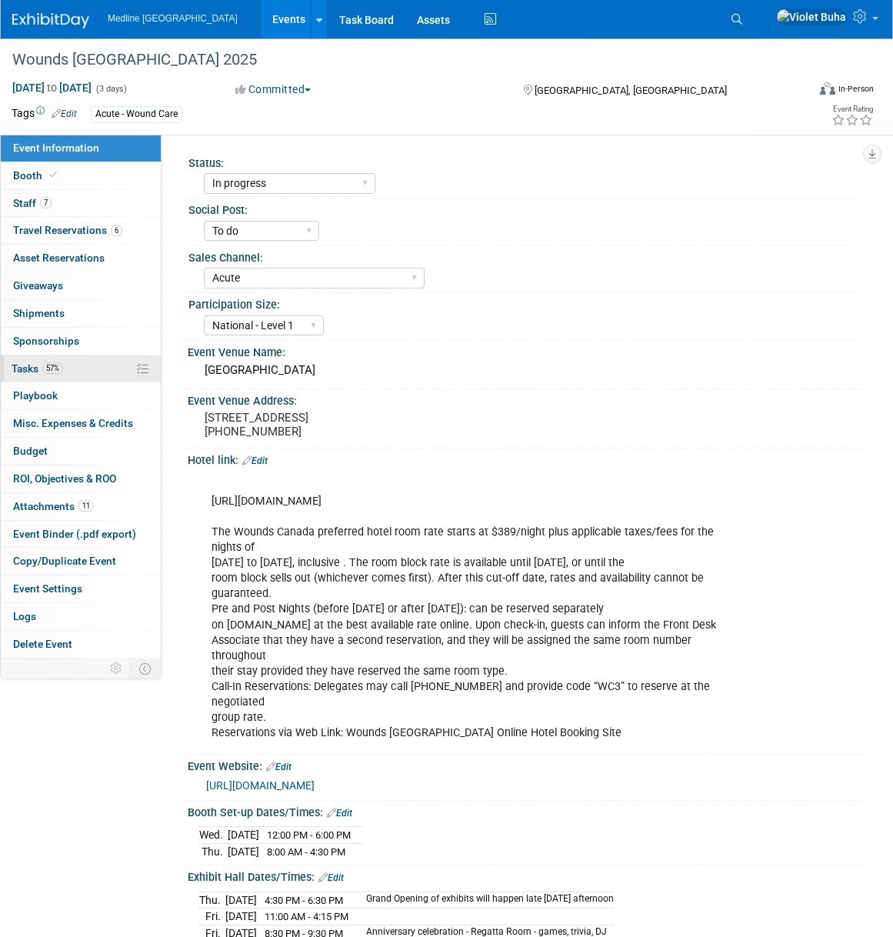
click at [35, 366] on span "Tasks 57%" at bounding box center [38, 368] width 52 height 12
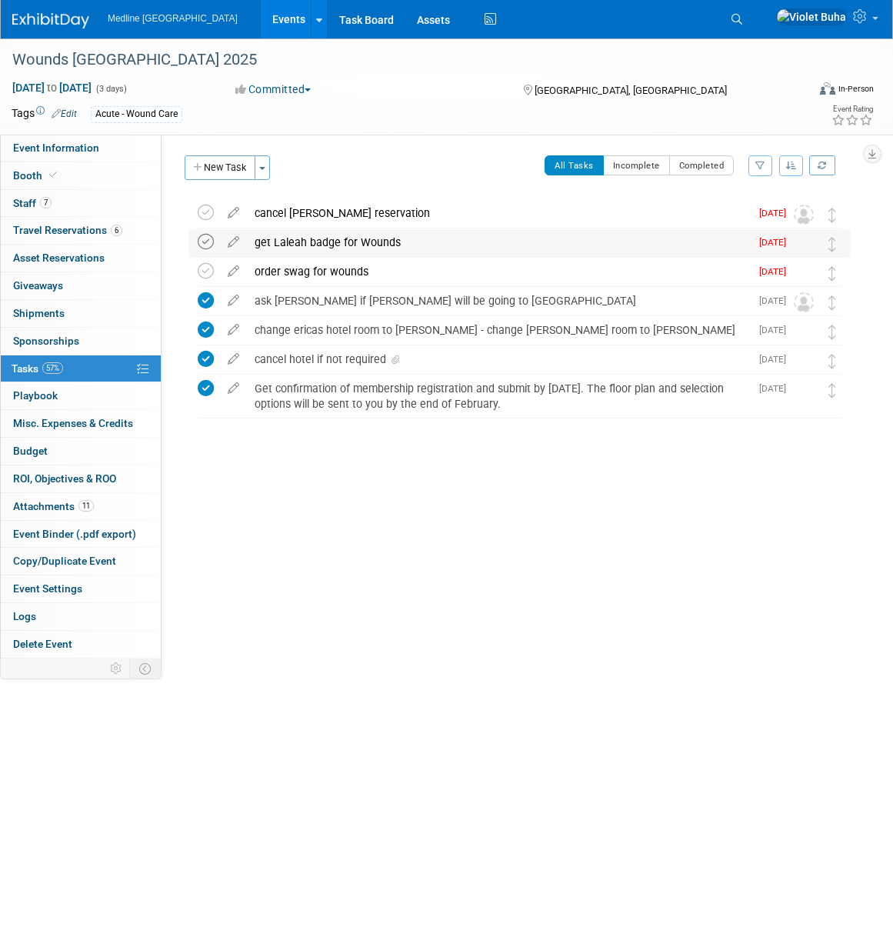
click at [205, 242] on icon at bounding box center [206, 242] width 16 height 16
click at [322, 209] on div "cancel [PERSON_NAME] reservation" at bounding box center [498, 213] width 503 height 26
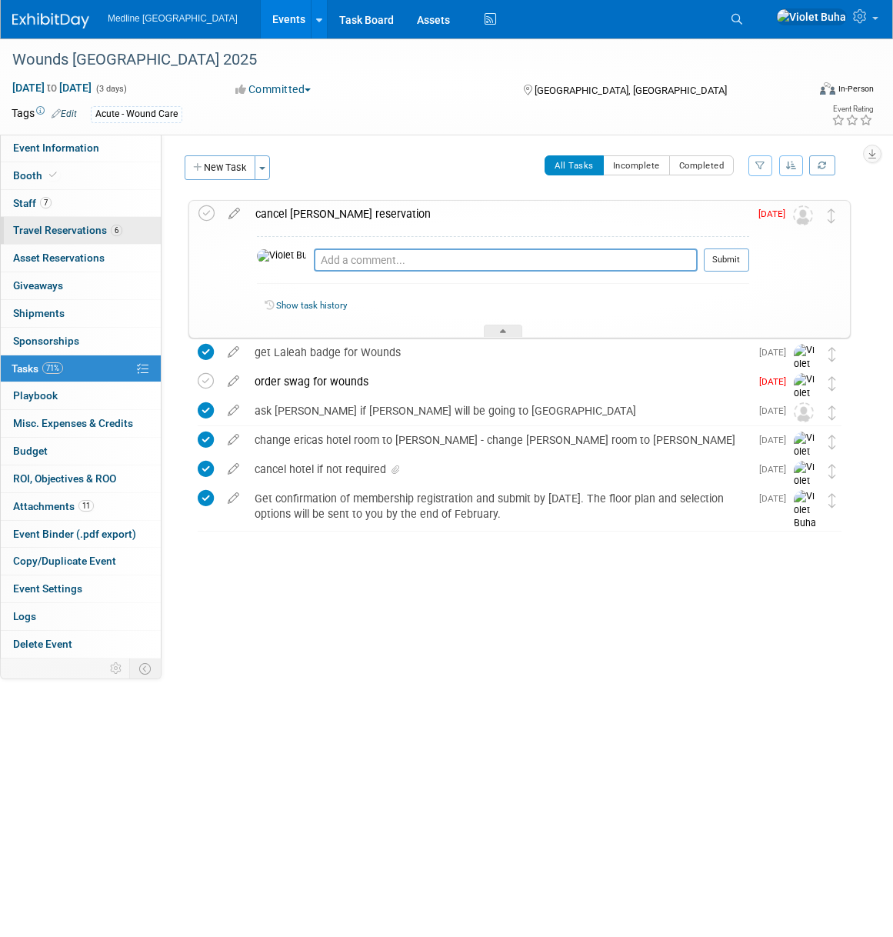
click at [80, 229] on span "Travel Reservations 6" at bounding box center [67, 230] width 109 height 12
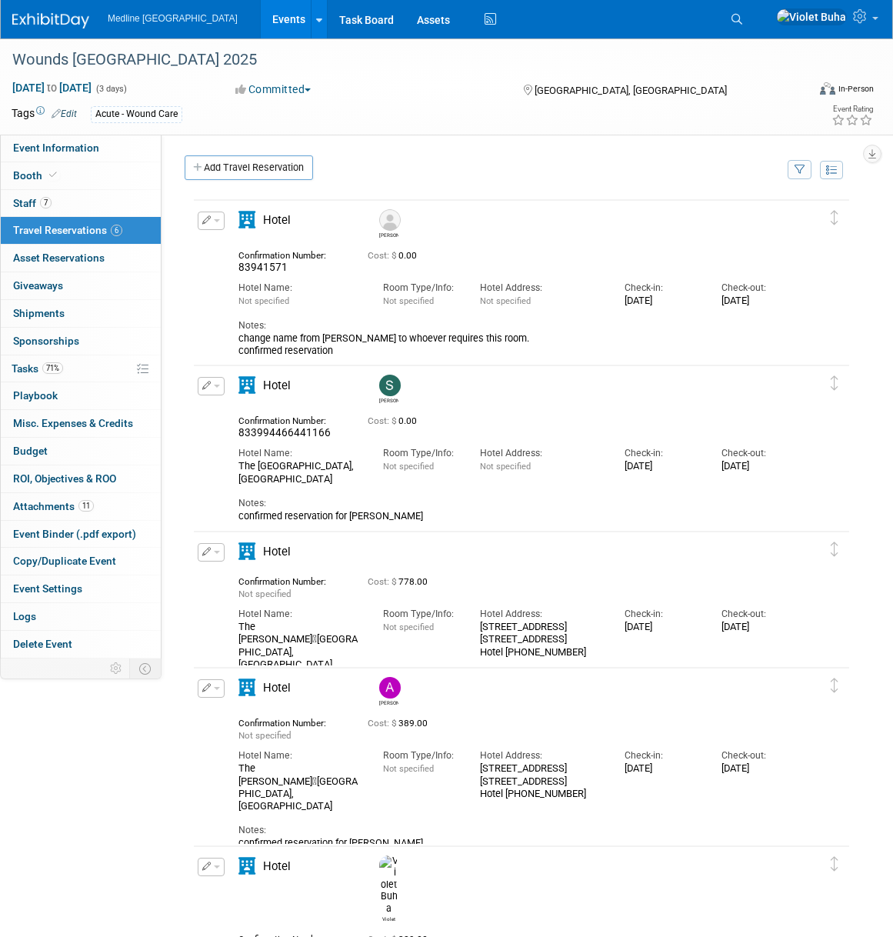
click at [218, 385] on span "button" at bounding box center [217, 386] width 6 height 3
click at [237, 408] on button "Edit Reservation" at bounding box center [264, 413] width 130 height 22
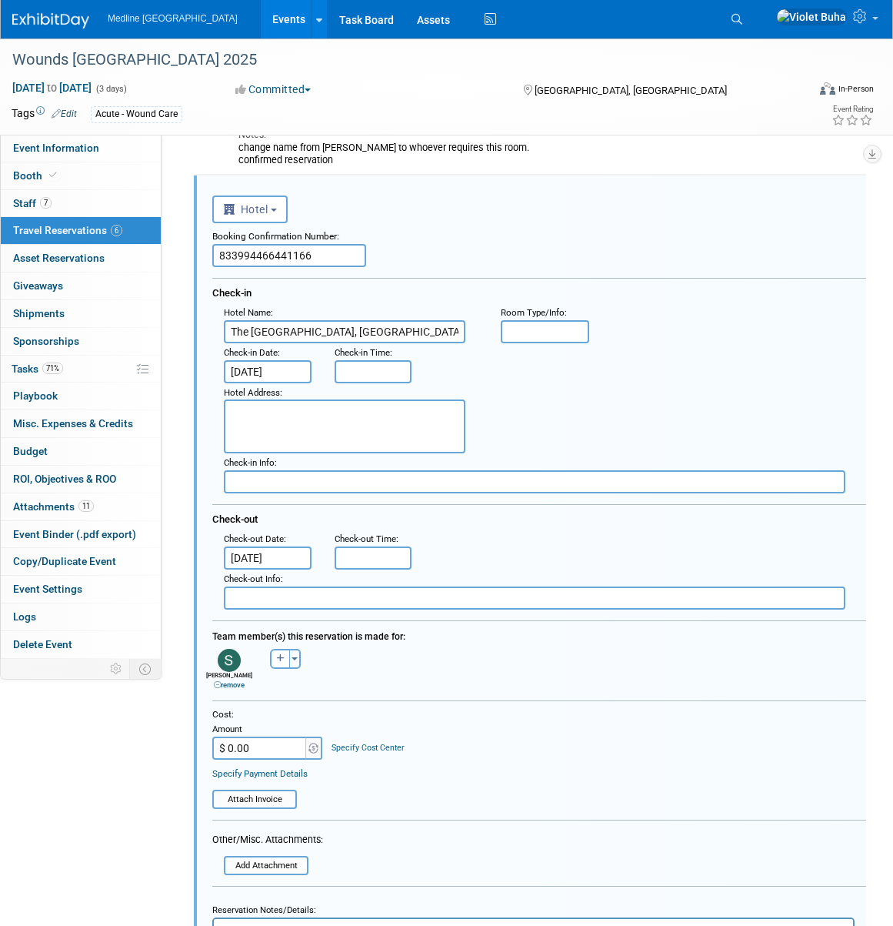
click at [650, 385] on div "Hotel Address :" at bounding box center [545, 418] width 666 height 71
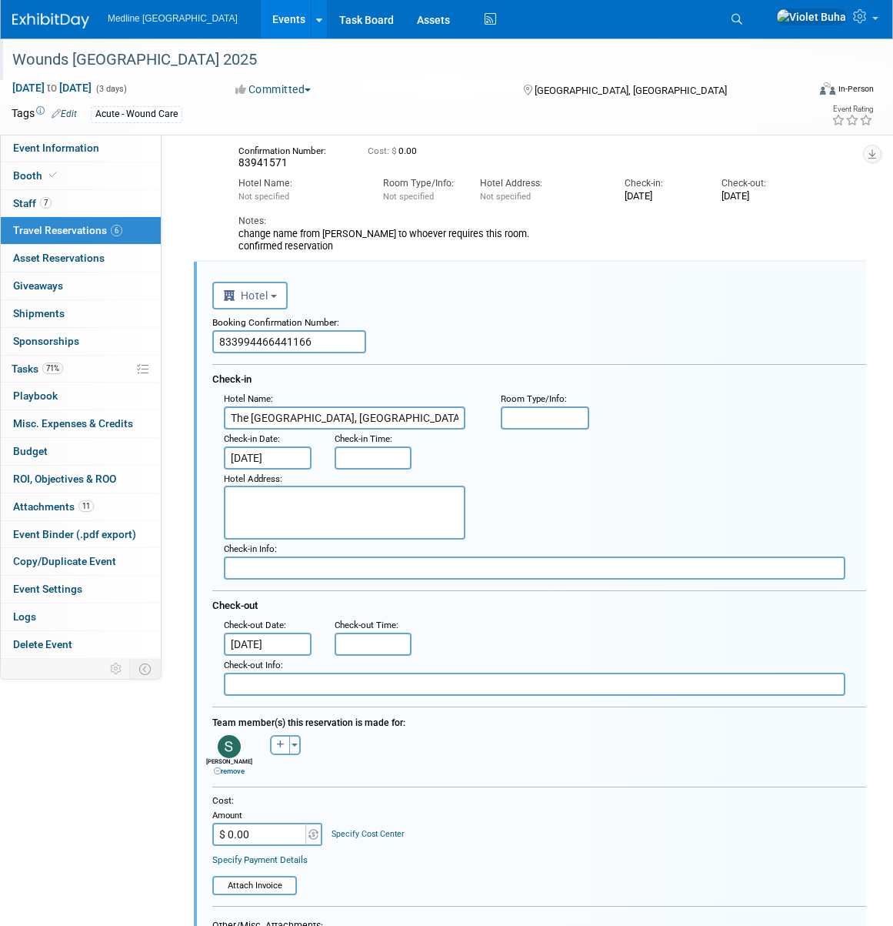
scroll to position [102, 0]
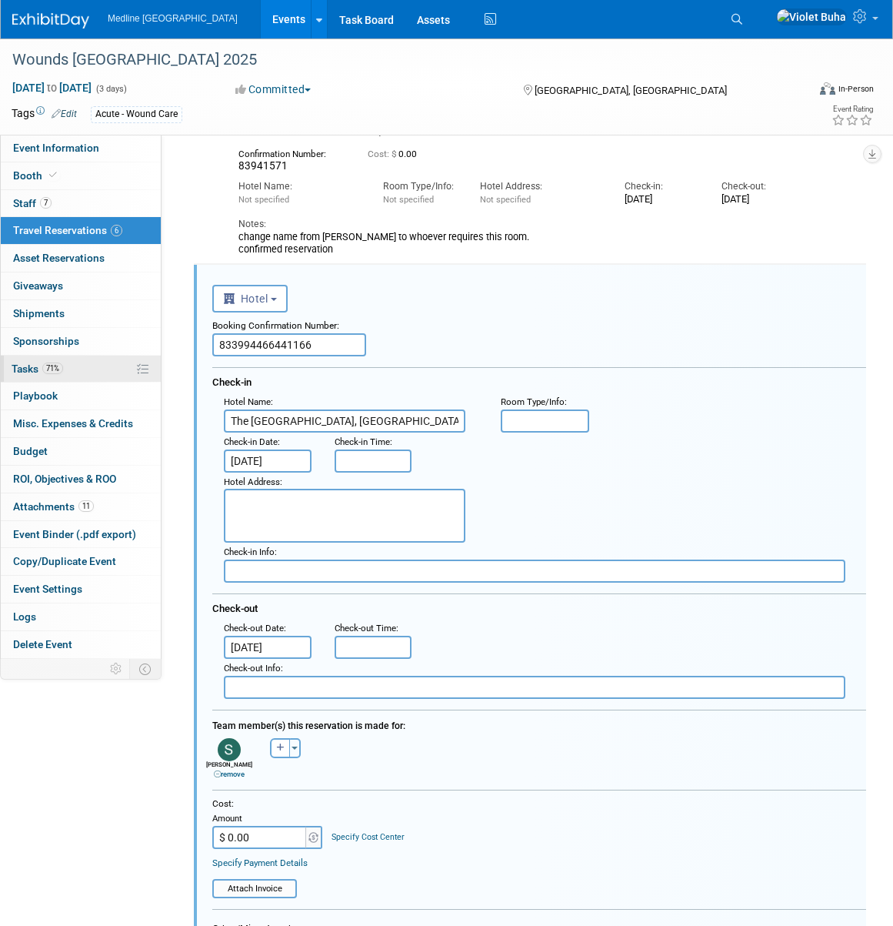
drag, startPoint x: 14, startPoint y: 385, endPoint x: 20, endPoint y: 379, distance: 8.2
click at [14, 385] on link "0 Playbook 0" at bounding box center [81, 395] width 160 height 27
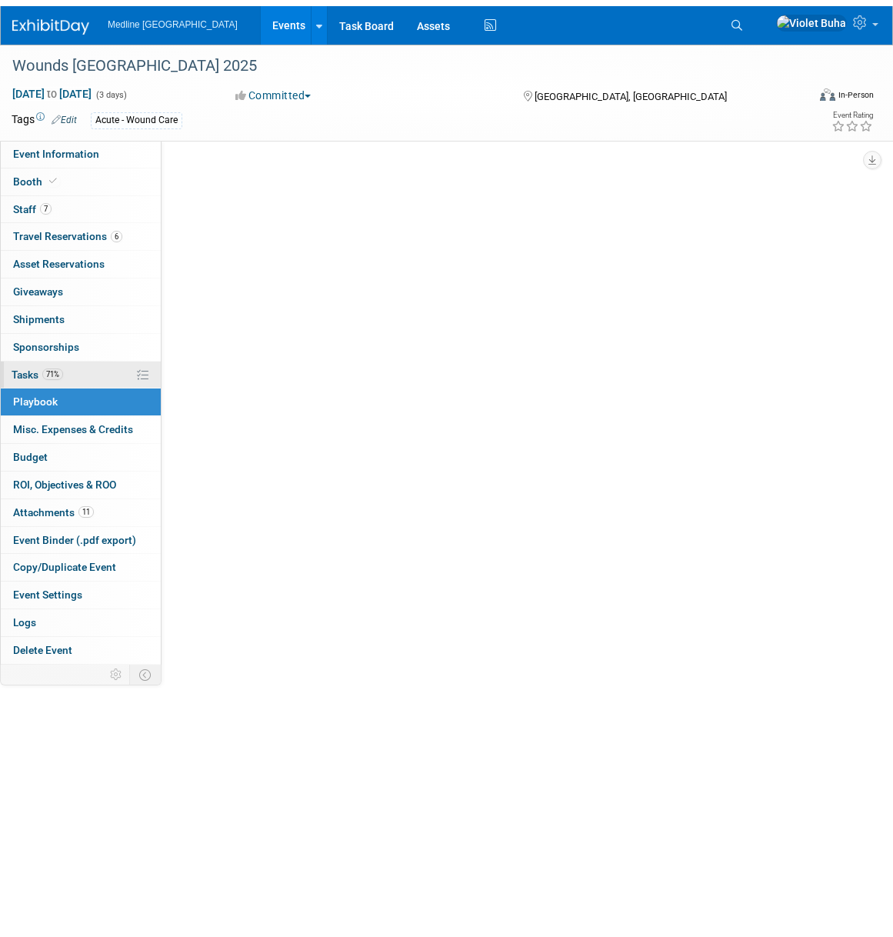
scroll to position [0, 0]
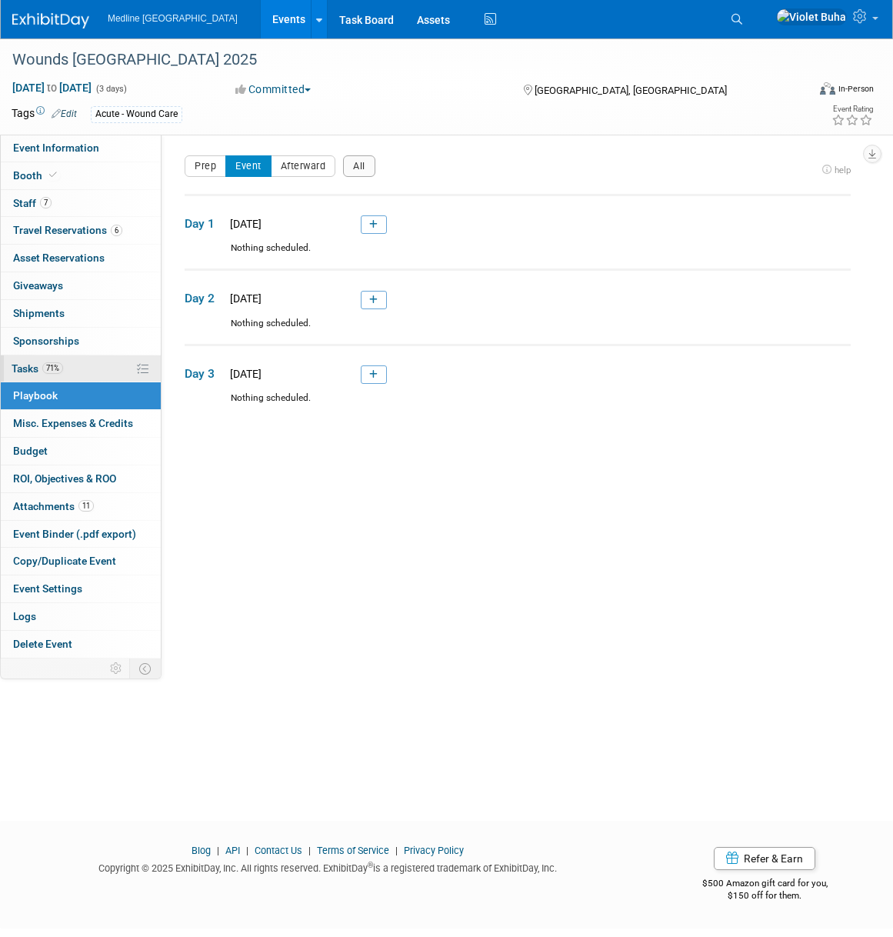
click at [23, 369] on span "Tasks 71%" at bounding box center [38, 368] width 52 height 12
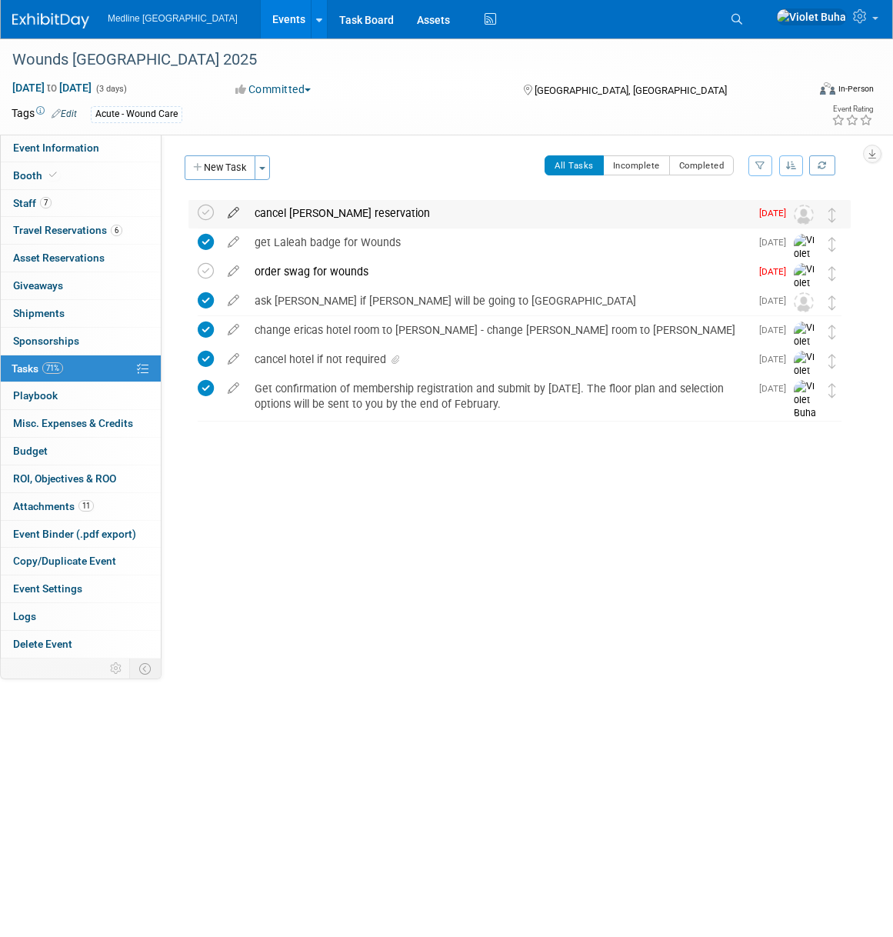
click at [235, 209] on icon at bounding box center [233, 209] width 27 height 19
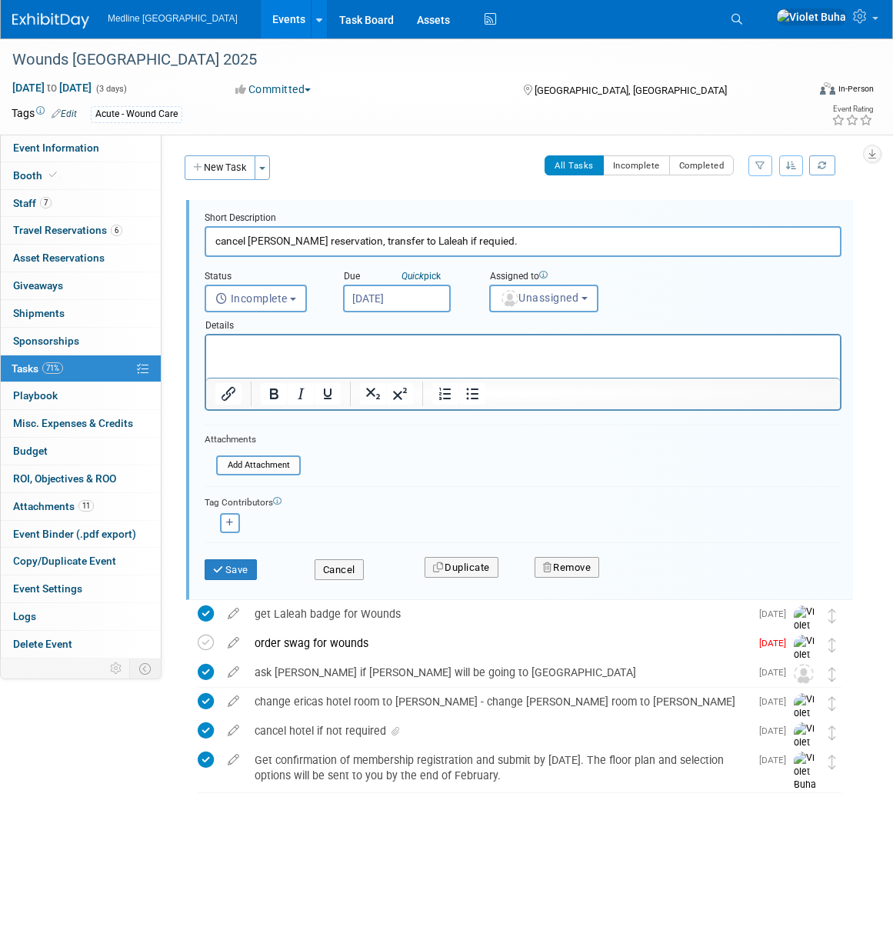
type input "cancel [PERSON_NAME] reservation, transfer to Laleah if requied."
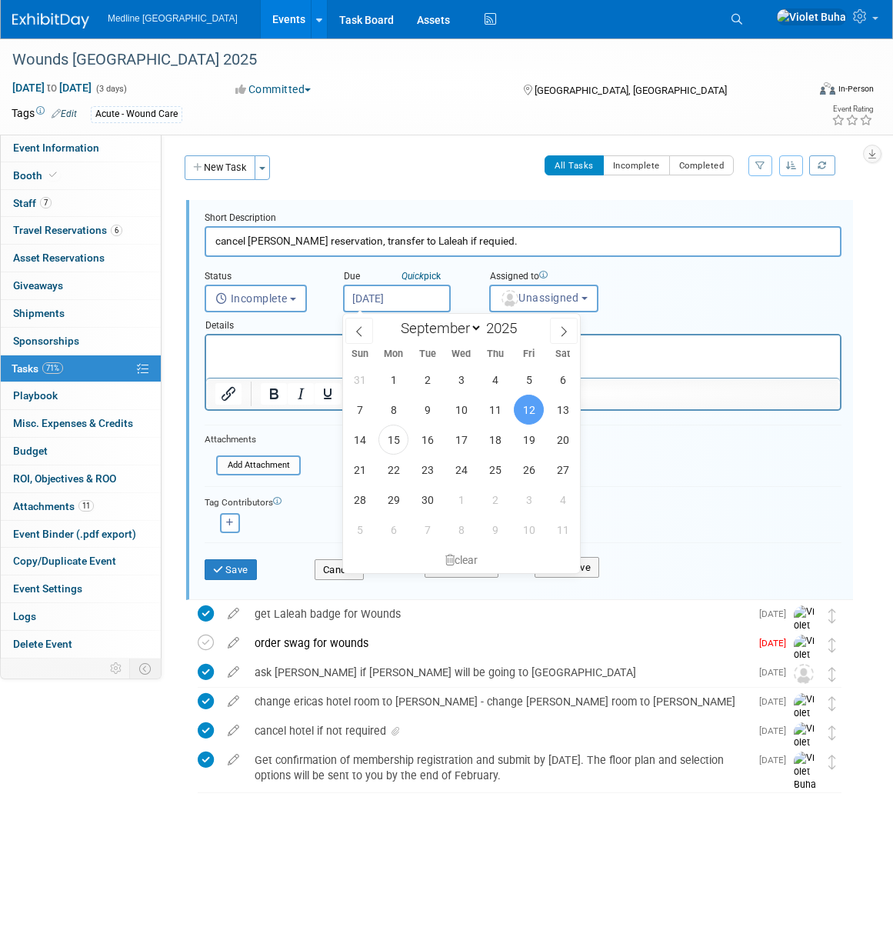
click at [401, 293] on input "[DATE]" at bounding box center [397, 299] width 108 height 28
click at [429, 439] on span "16" at bounding box center [427, 440] width 30 height 30
type input "[DATE]"
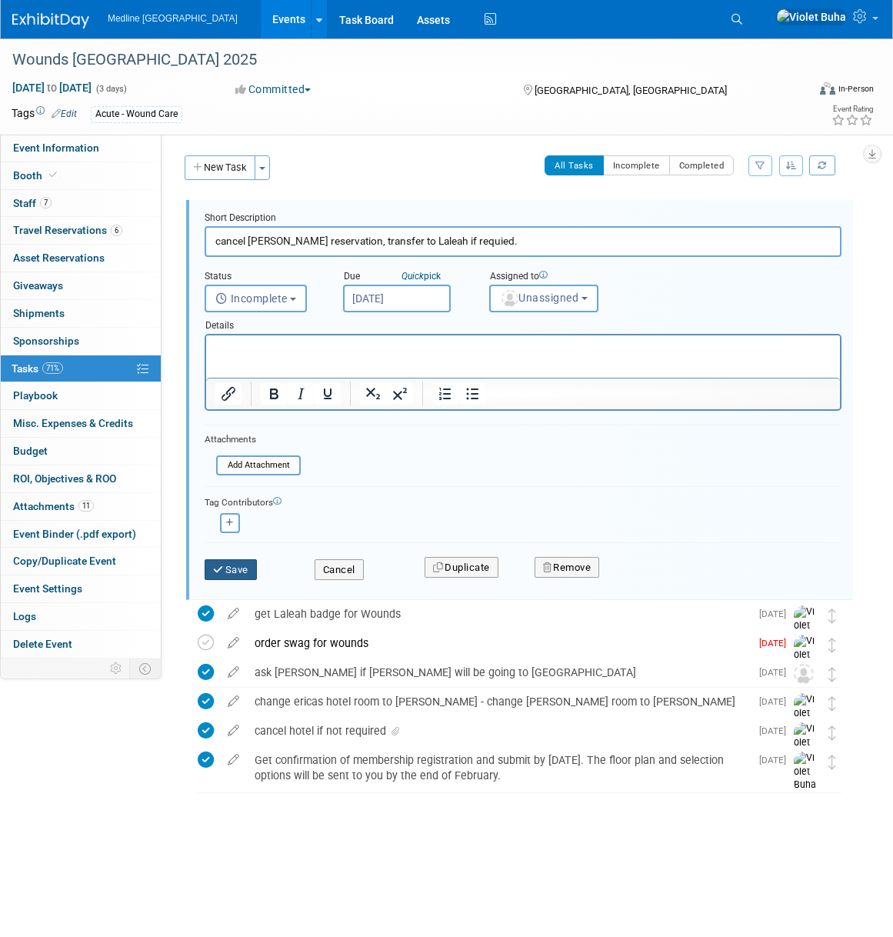
click at [249, 567] on button "Save" at bounding box center [231, 570] width 52 height 22
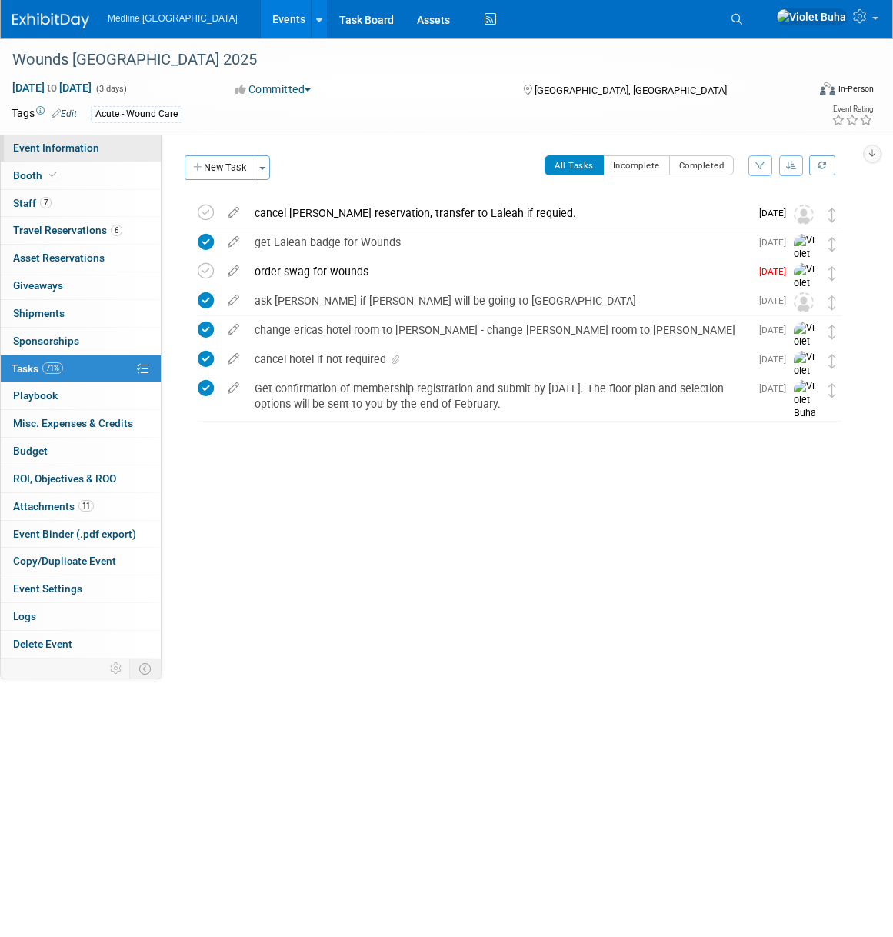
click at [76, 152] on span "Event Information" at bounding box center [56, 148] width 86 height 12
select select "In progress"
select select "To do"
select select "Acute"
select select "National - Level 1"
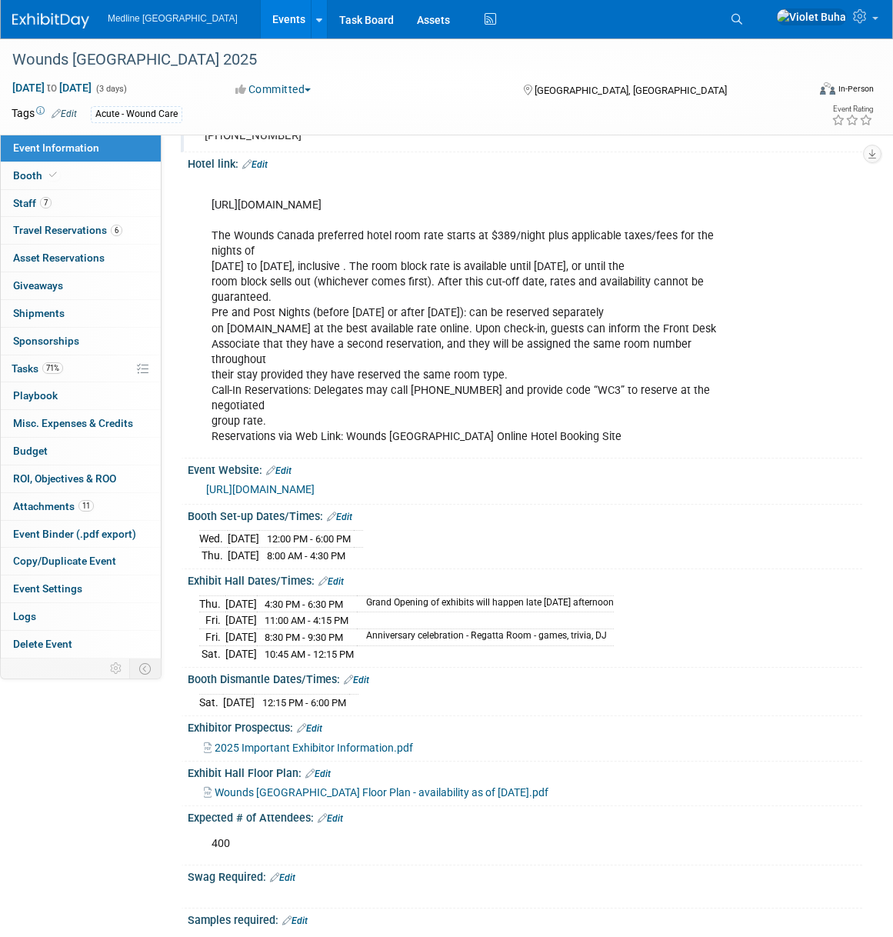
scroll to position [302, 0]
